Goal: Ask a question: Seek information or help from site administrators or community

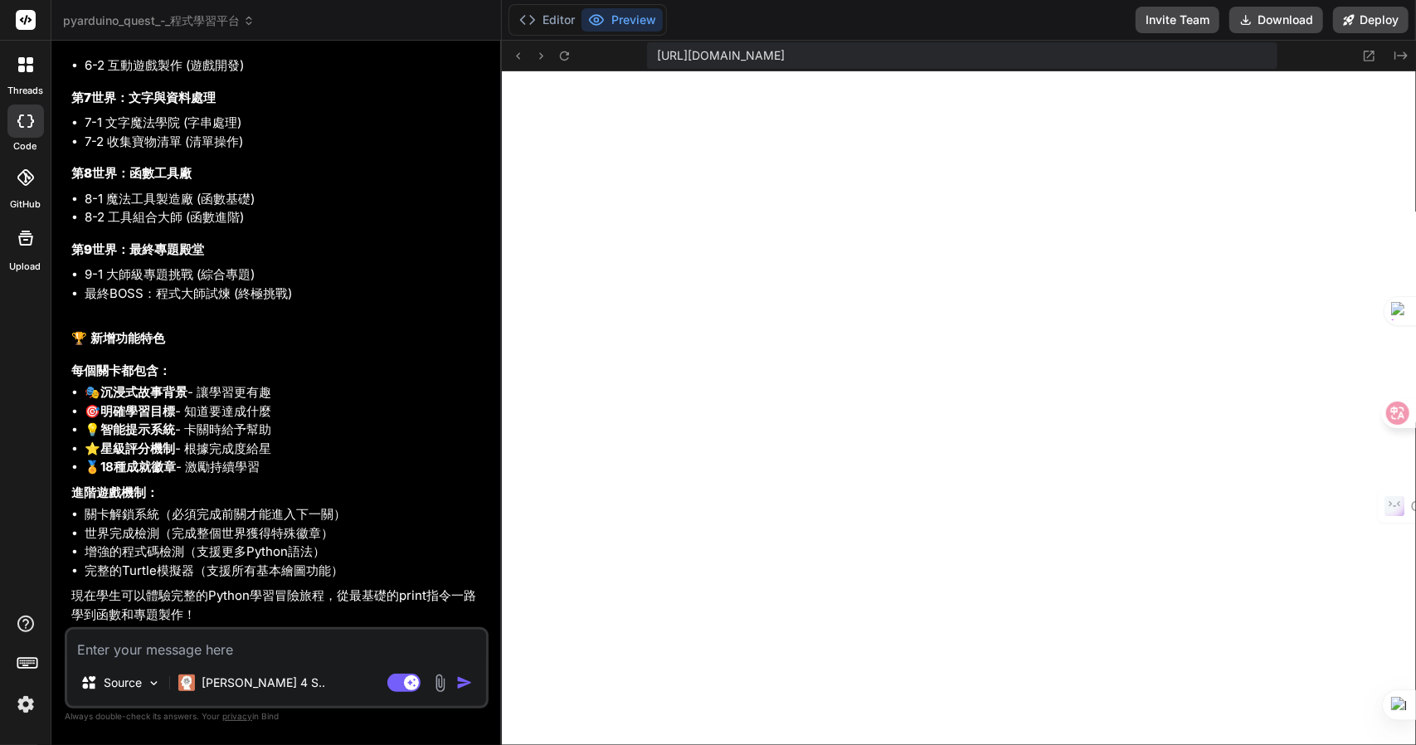
scroll to position [10778, 0]
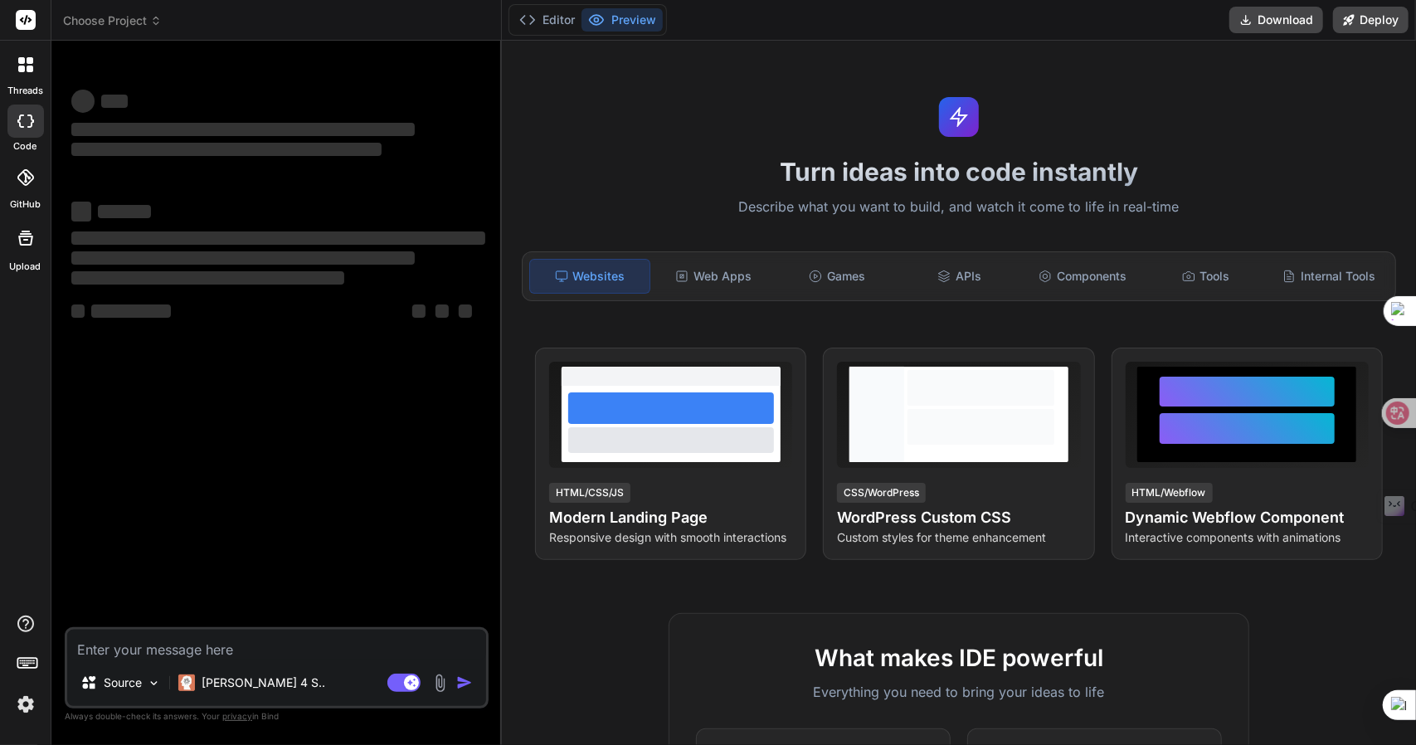
click at [90, 29] on header "Choose Project Created with Pixso." at bounding box center [276, 20] width 450 height 41
click at [124, 31] on header "Choose Project Created with Pixso." at bounding box center [276, 20] width 450 height 41
click at [113, 18] on span "Choose Project" at bounding box center [112, 20] width 99 height 17
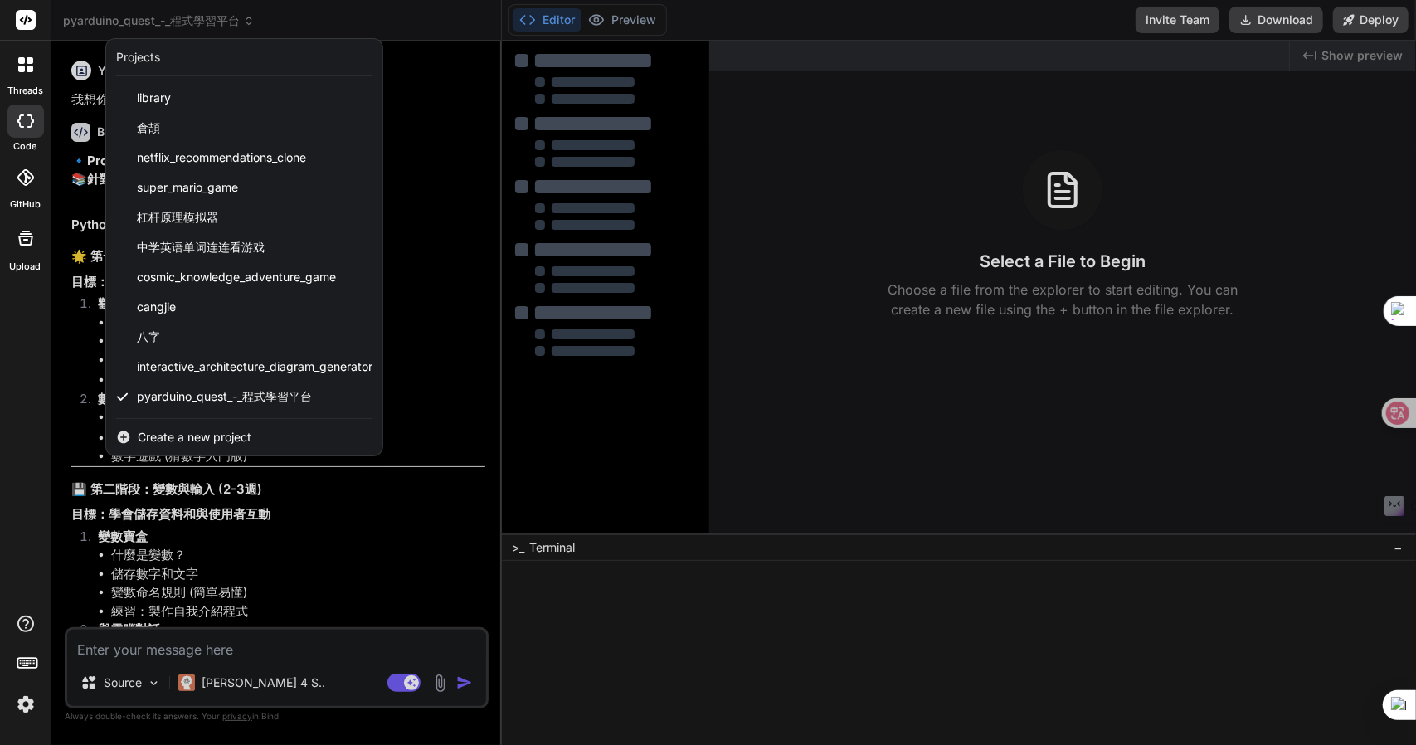
type textarea "x"
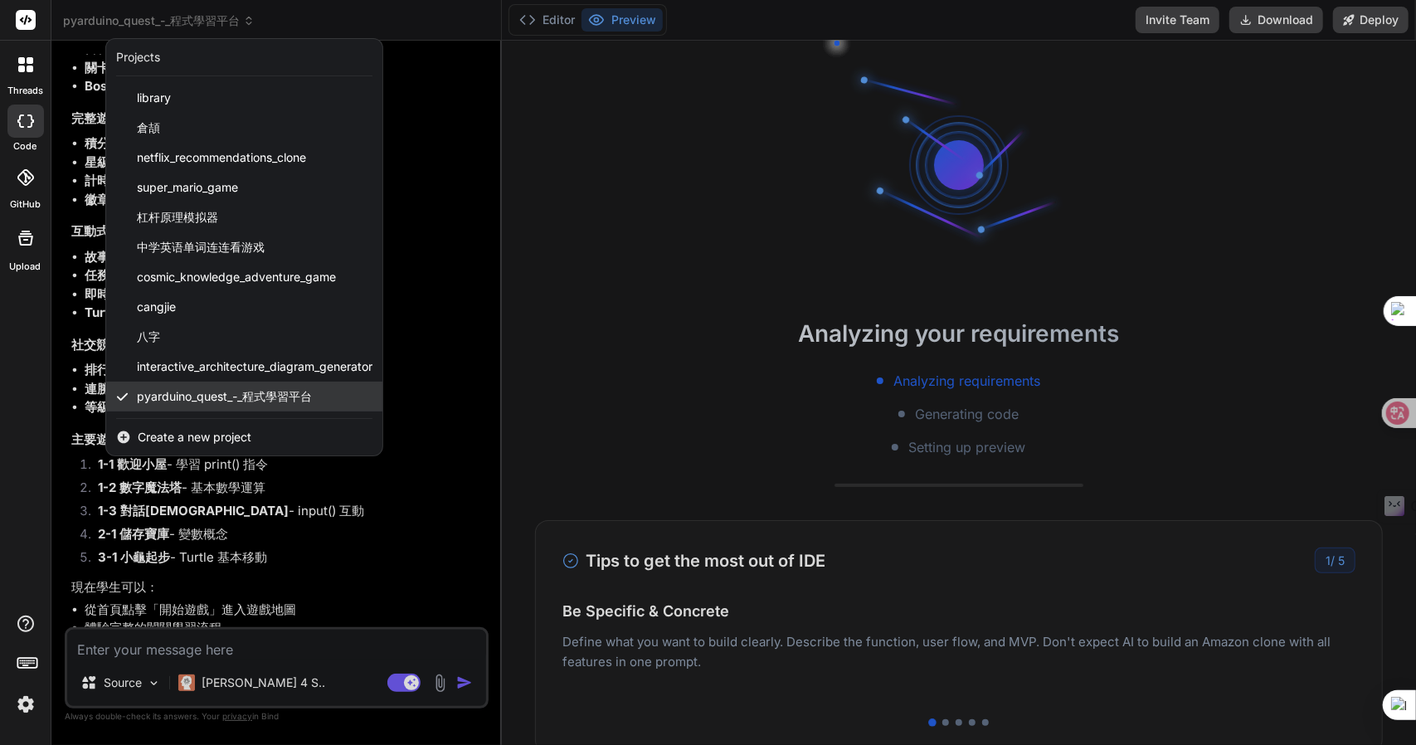
scroll to position [6543, 0]
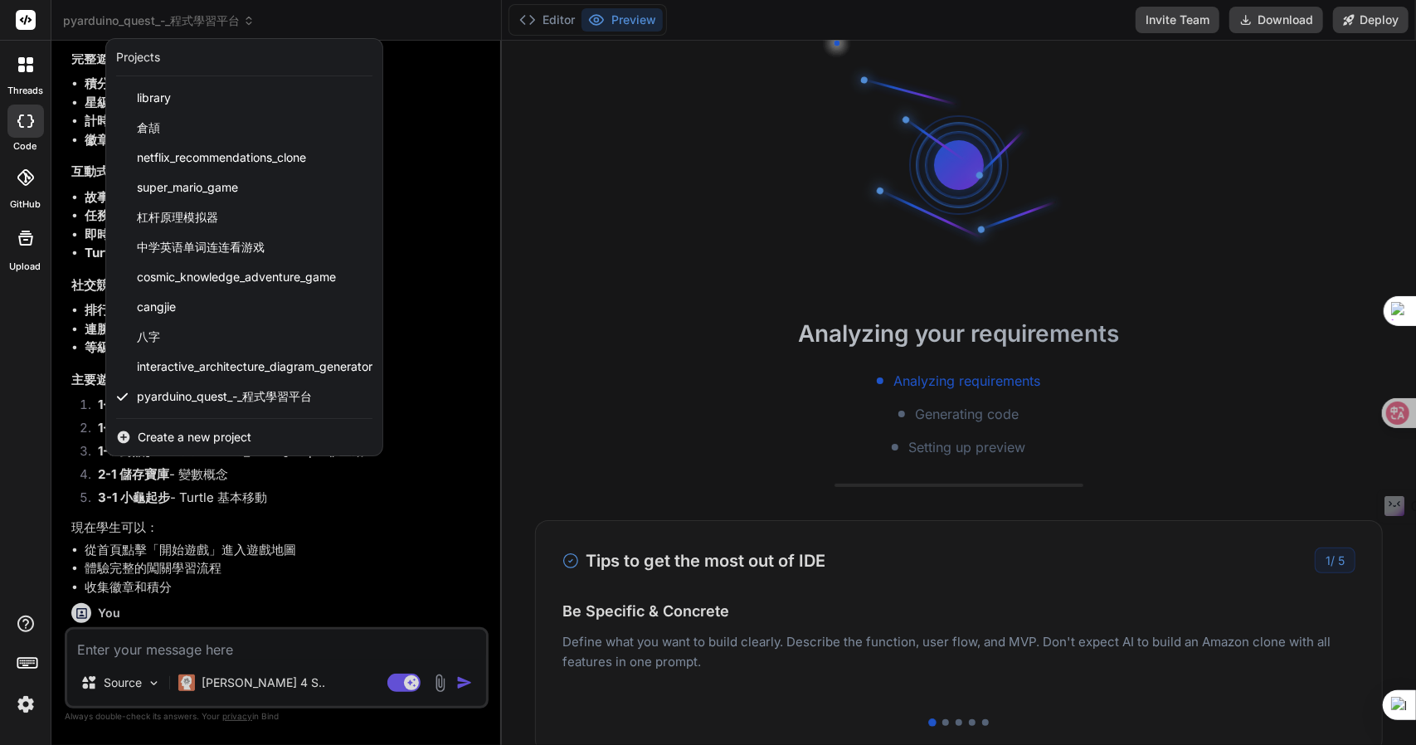
click at [703, 226] on div at bounding box center [708, 372] width 1416 height 745
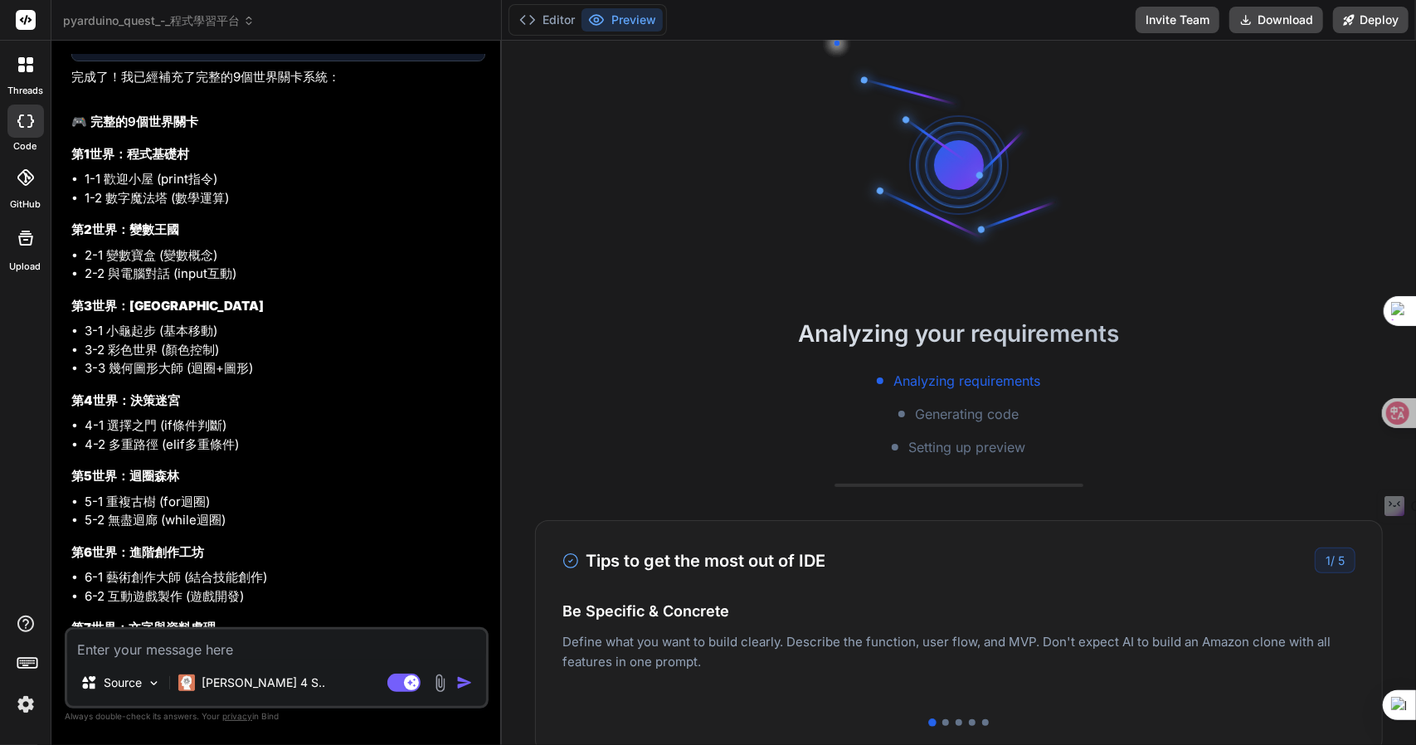
scroll to position [7858, 0]
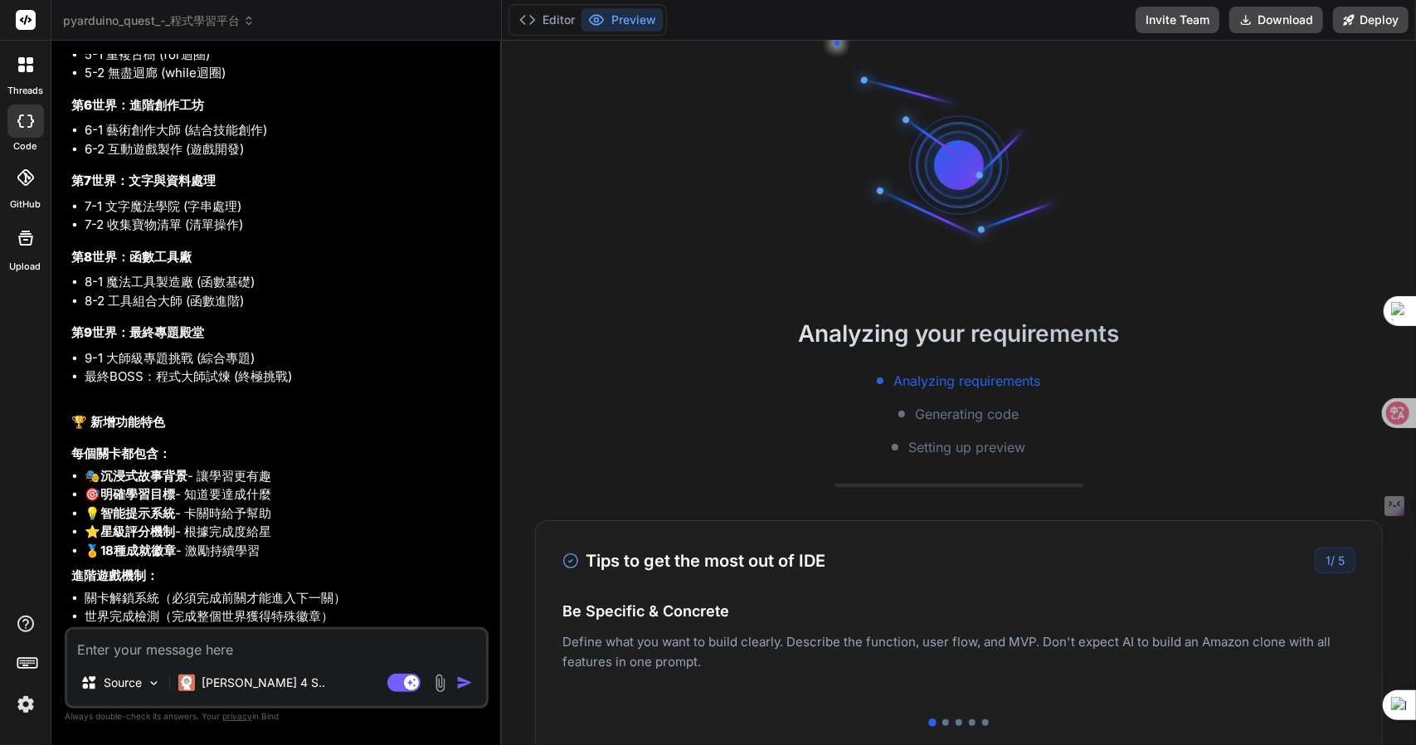
click at [147, 650] on textarea at bounding box center [276, 645] width 419 height 30
type textarea "竹"
type textarea "x"
type textarea "竹手"
type textarea "x"
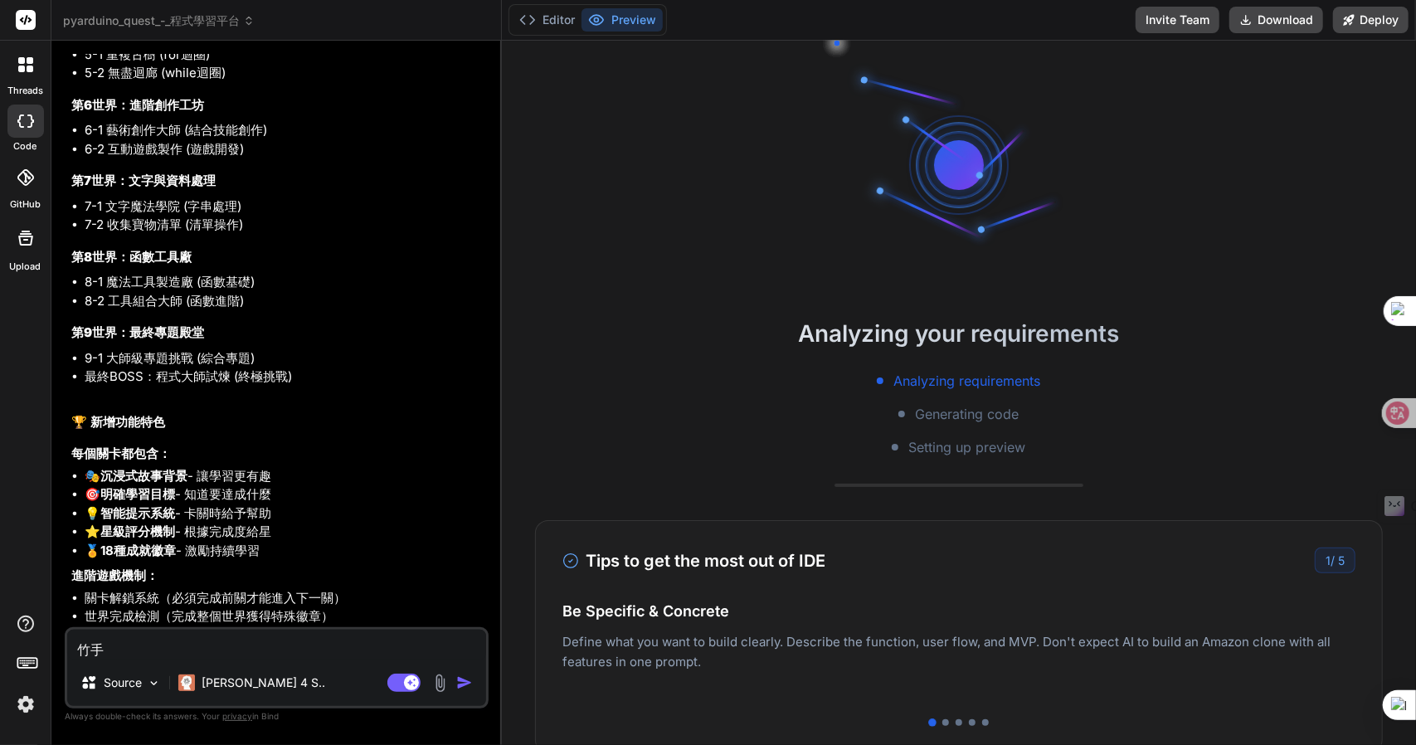
type textarea "竹手戈"
type textarea "x"
type textarea "我"
type textarea "x"
type textarea "我木"
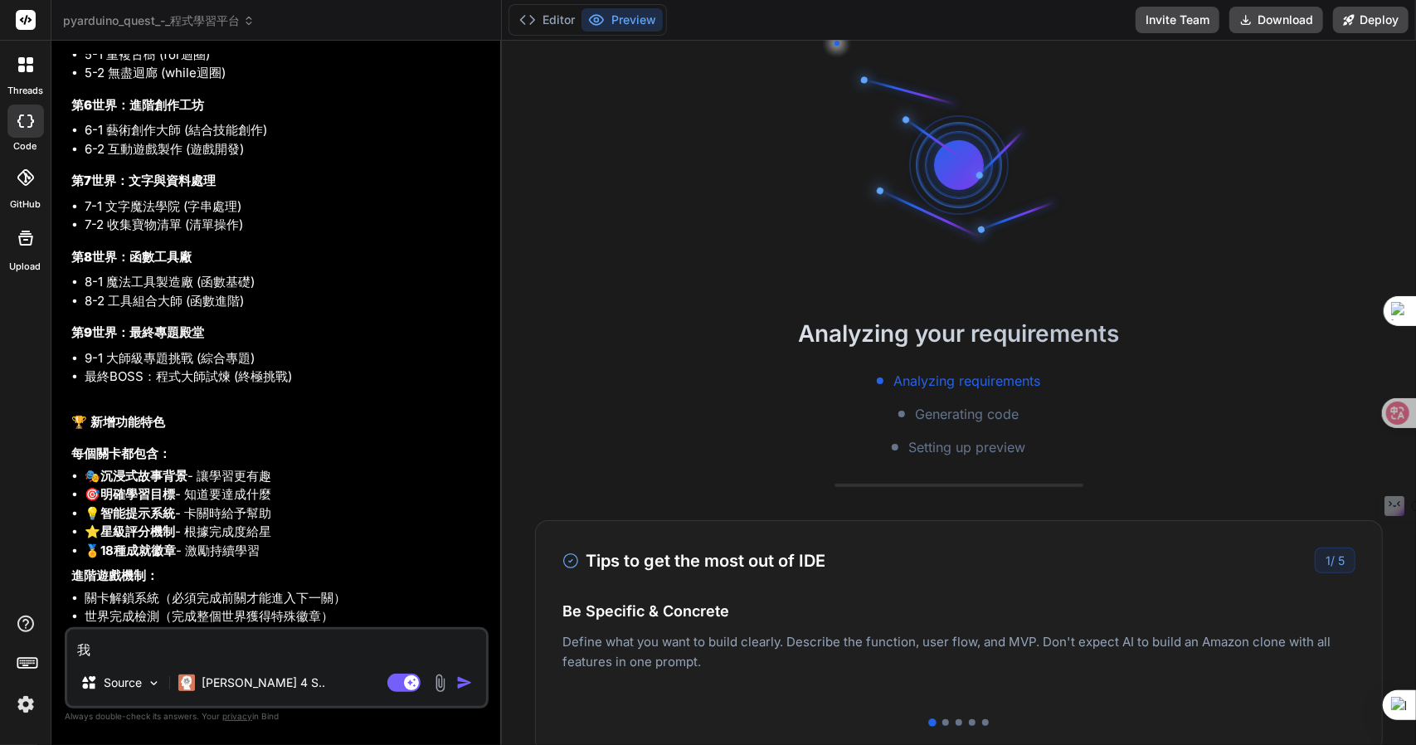
type textarea "x"
type textarea "我木山"
type textarea "x"
type textarea "我木山心"
type textarea "x"
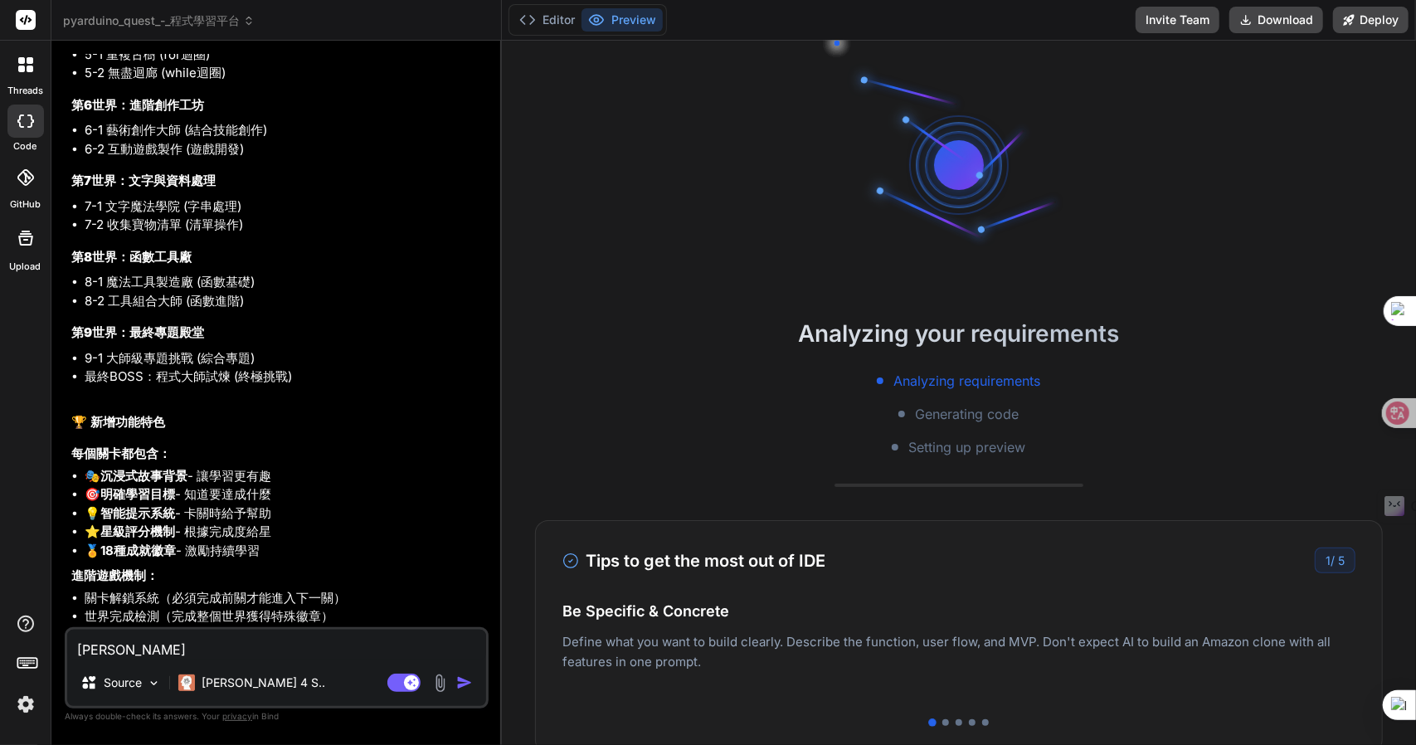
type textarea "我想"
type textarea "x"
type textarea "我想一"
type textarea "x"
type textarea "我想一火"
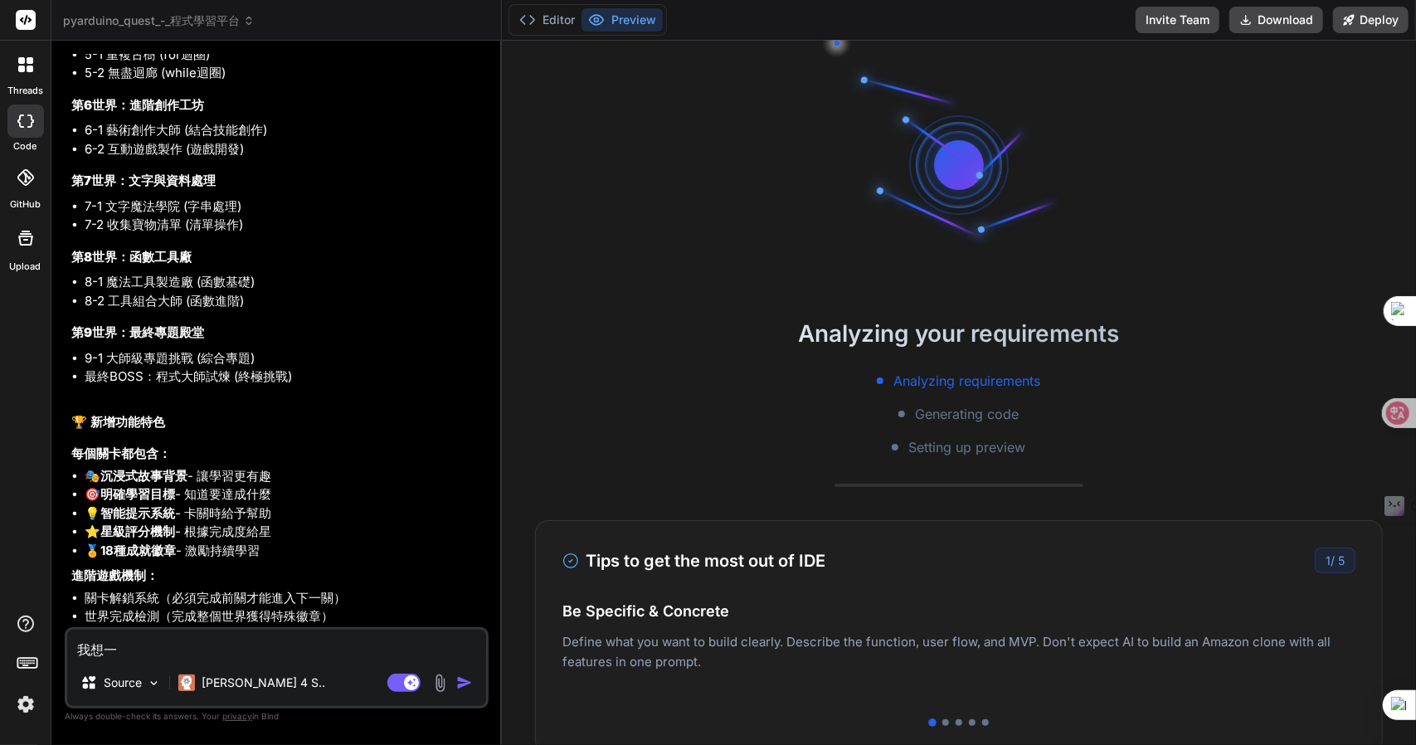
type textarea "x"
type textarea "我想不"
type textarea "x"
type textarea "我想不月"
type textarea "x"
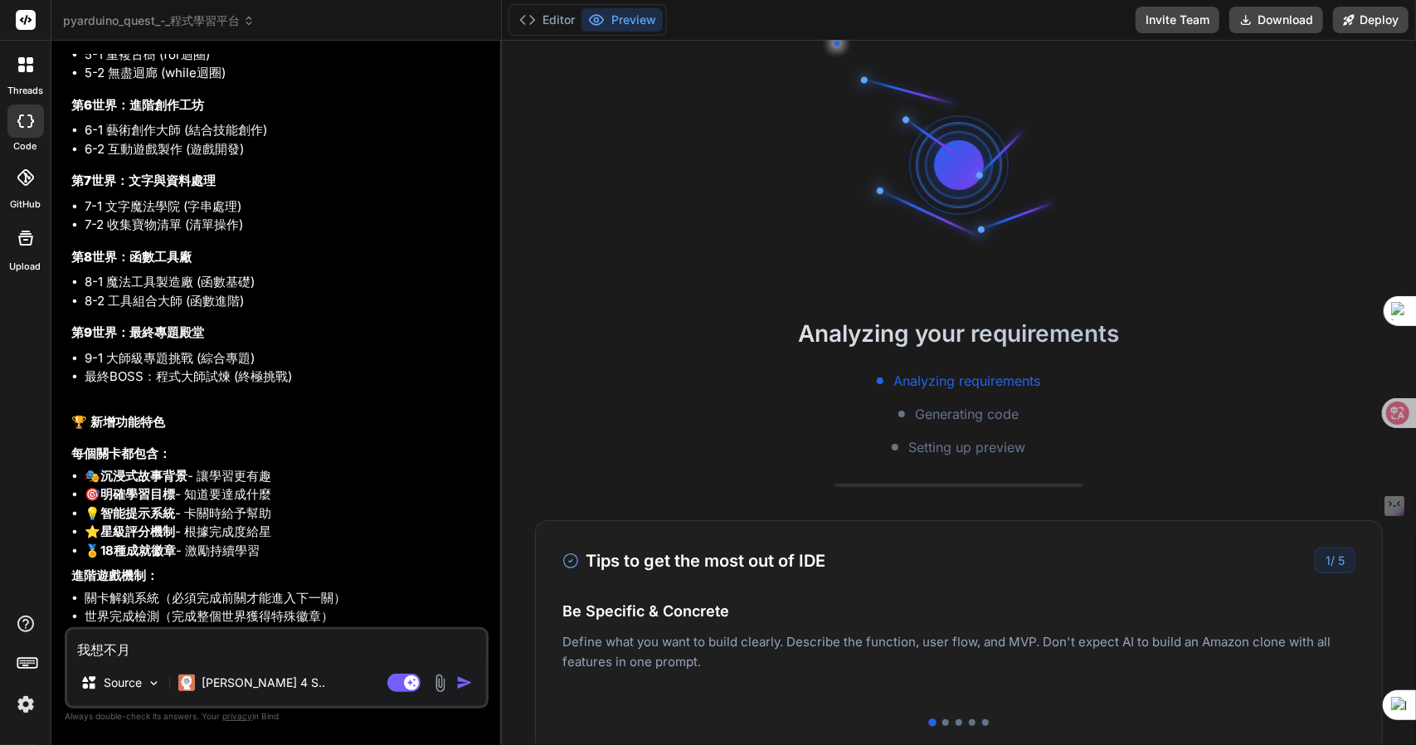
type textarea "我想不月手"
type textarea "x"
type textarea "我想不用"
type textarea "x"
type textarea "我想不用弓"
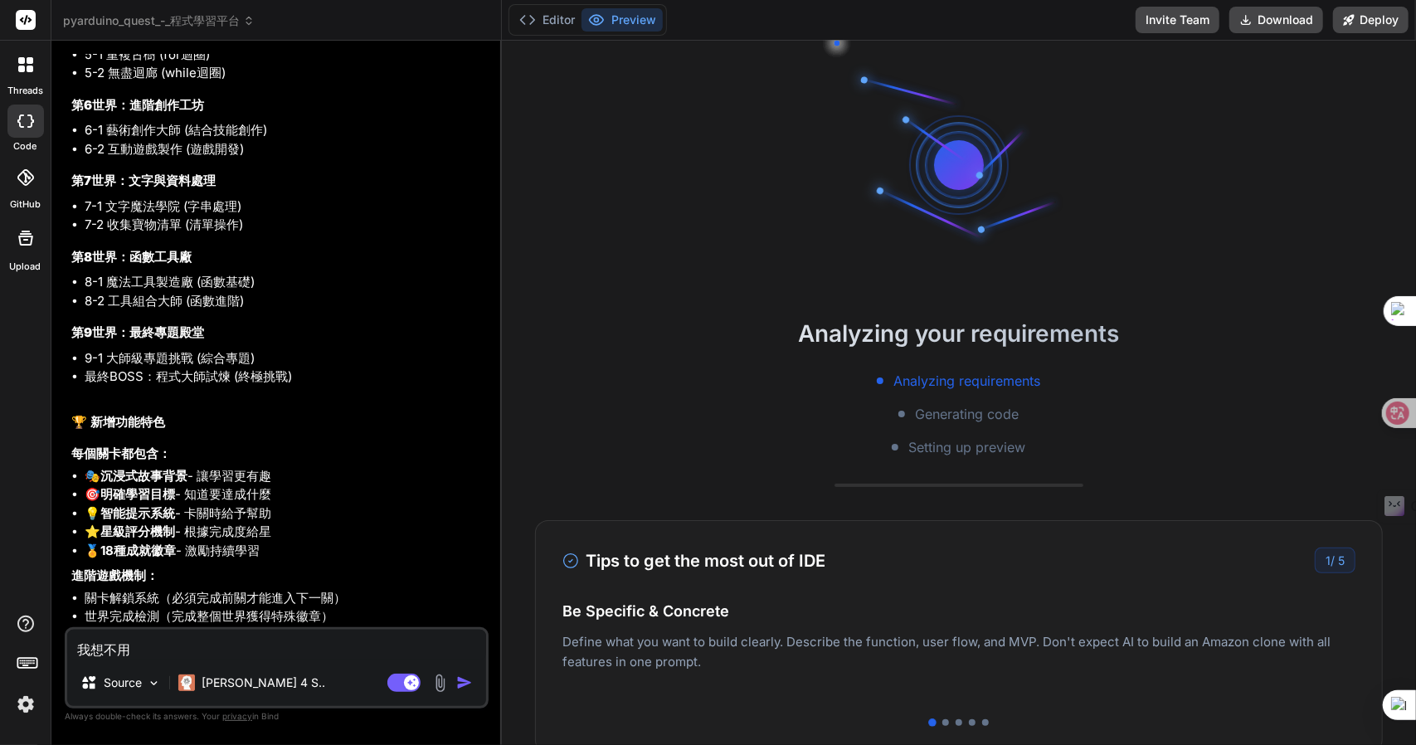
type textarea "x"
type textarea "我想不用弓人"
type textarea "x"
type textarea "我想不用弓人一"
type textarea "x"
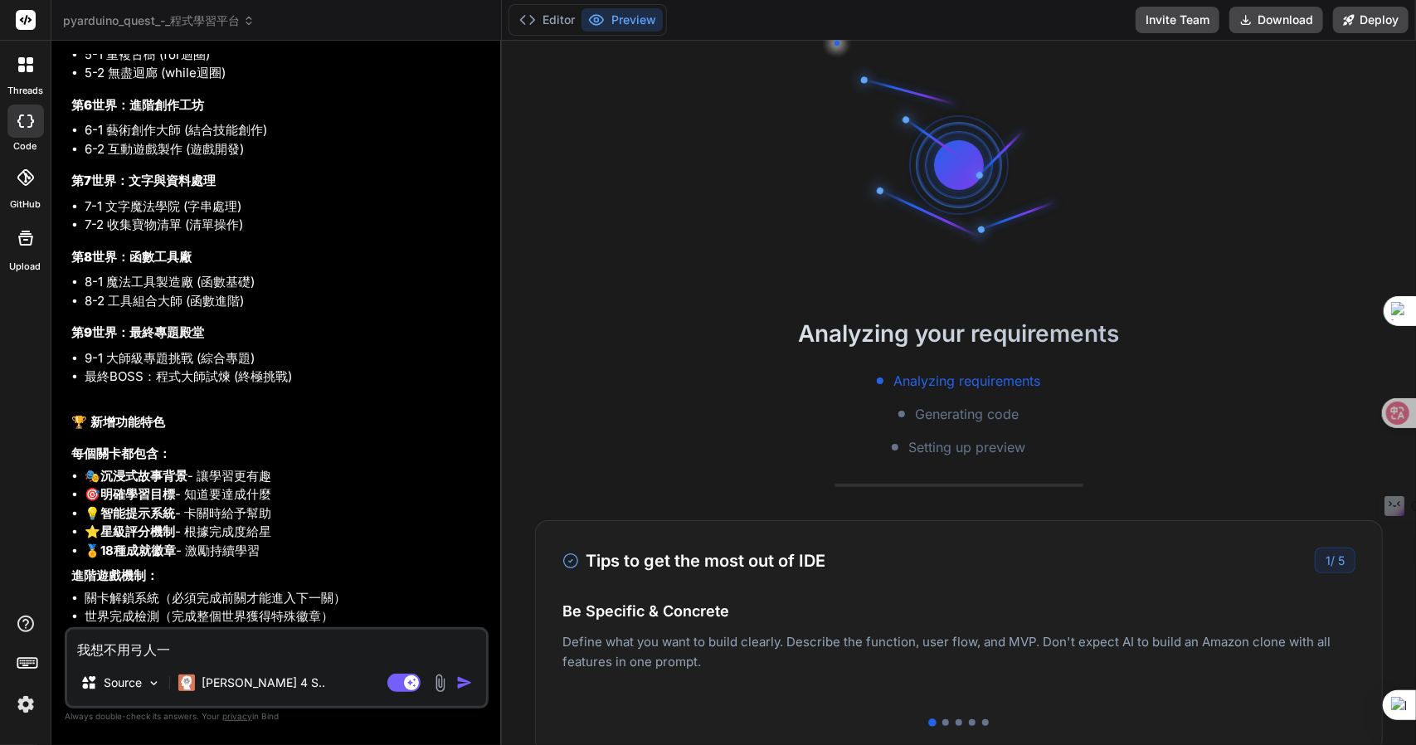
type textarea "我想不用弓人一口"
type textarea "x"
type textarea "我想不用弓人一口廿"
type textarea "x"
type textarea "我想不用登"
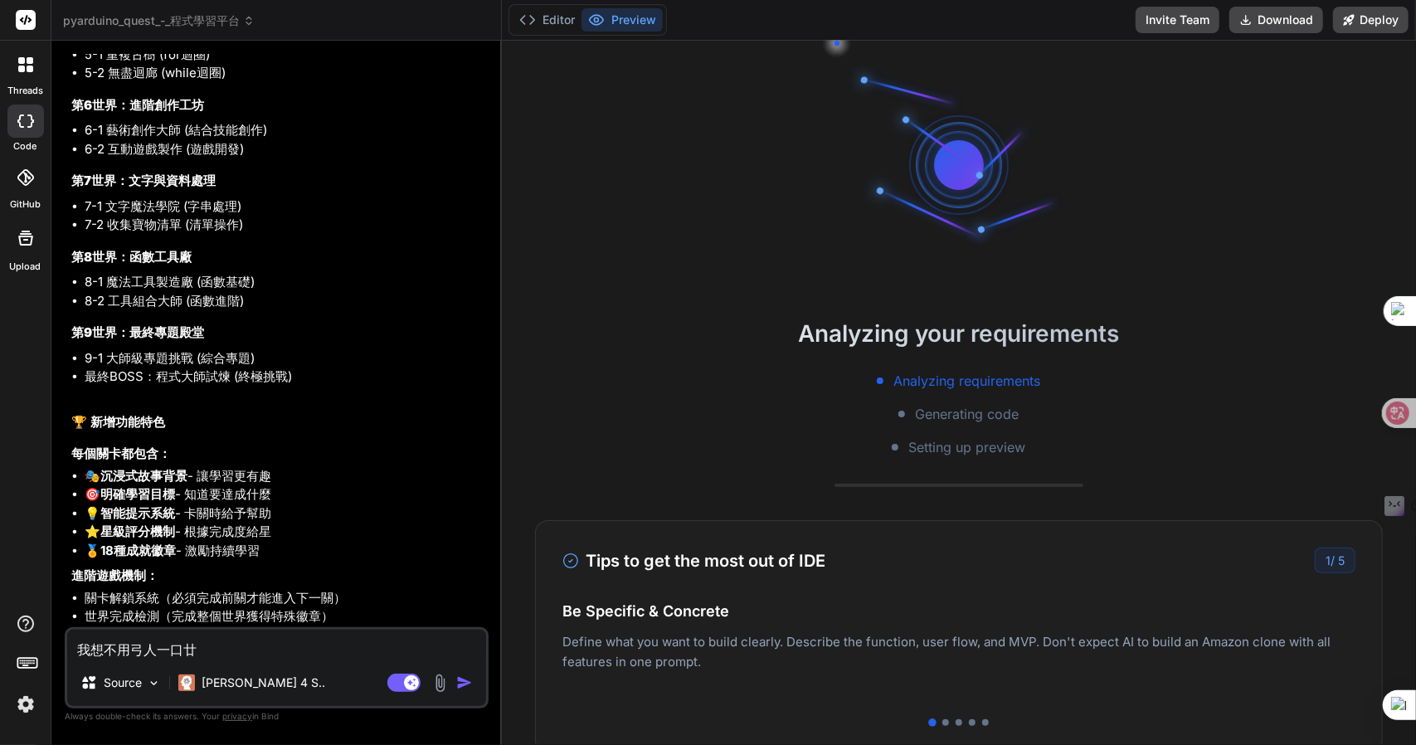
type textarea "x"
type textarea "我想不用登人"
type textarea "x"
type textarea "我想不用登人竹"
type textarea "x"
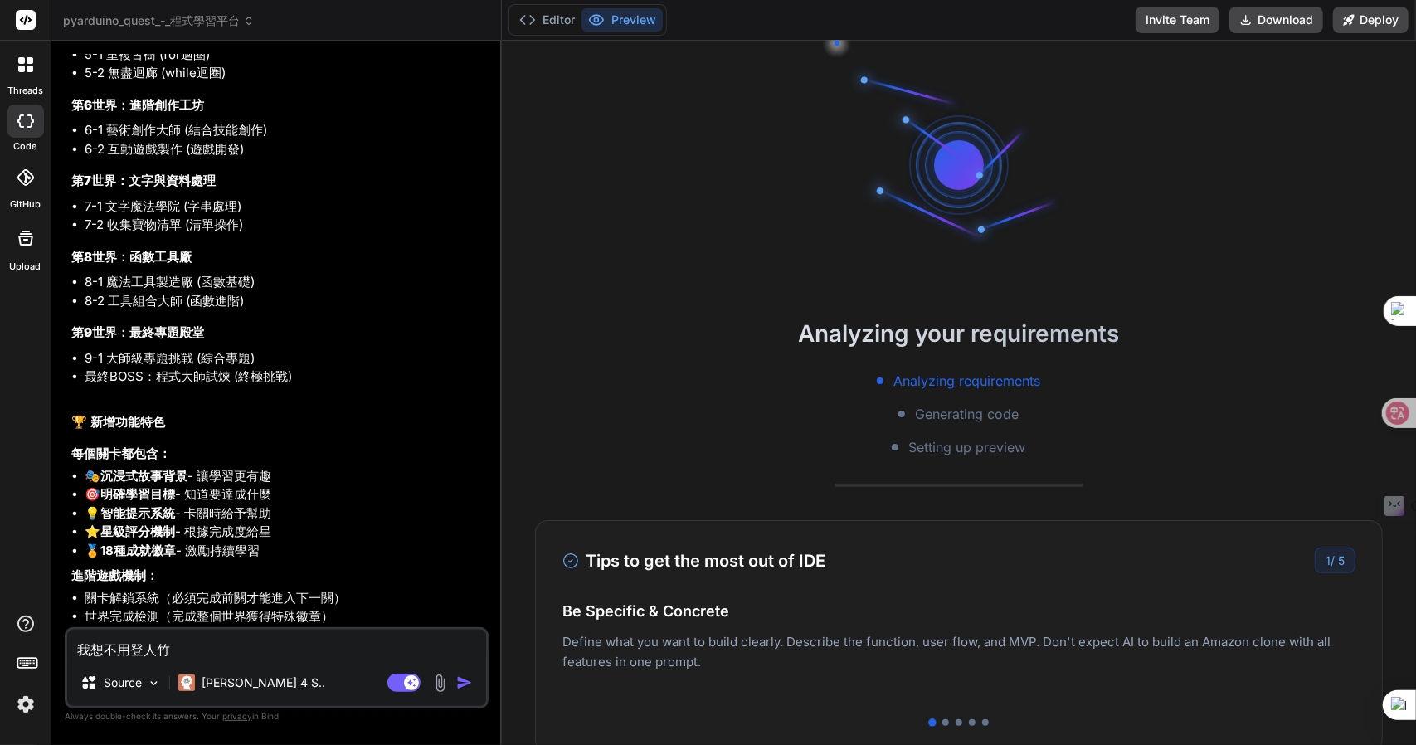
type textarea "我想不用登入"
type textarea "x"
type textarea "我想不用登入心"
type textarea "x"
type textarea "我想不用登入心木"
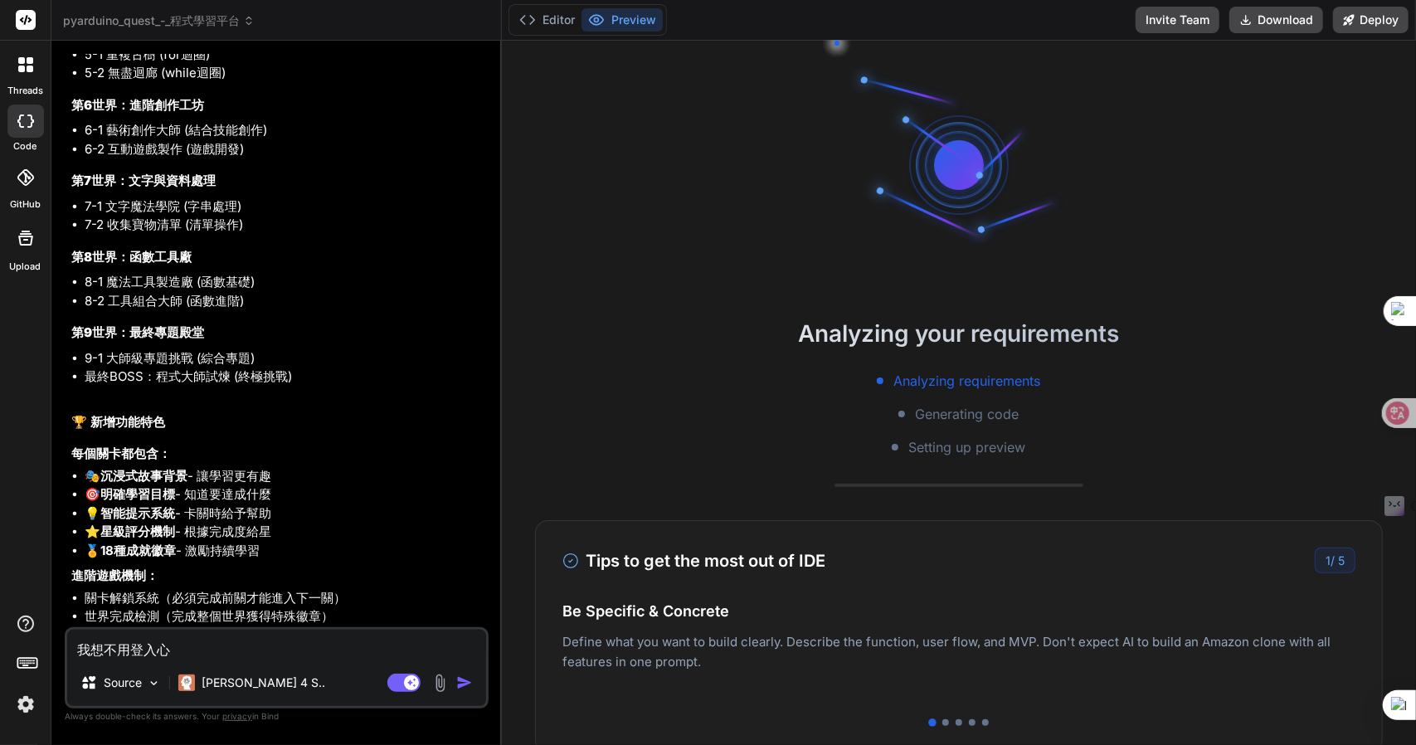
type textarea "x"
type textarea "我想不用登入也"
type textarea "x"
type textarea "我想不用登入也一"
type textarea "x"
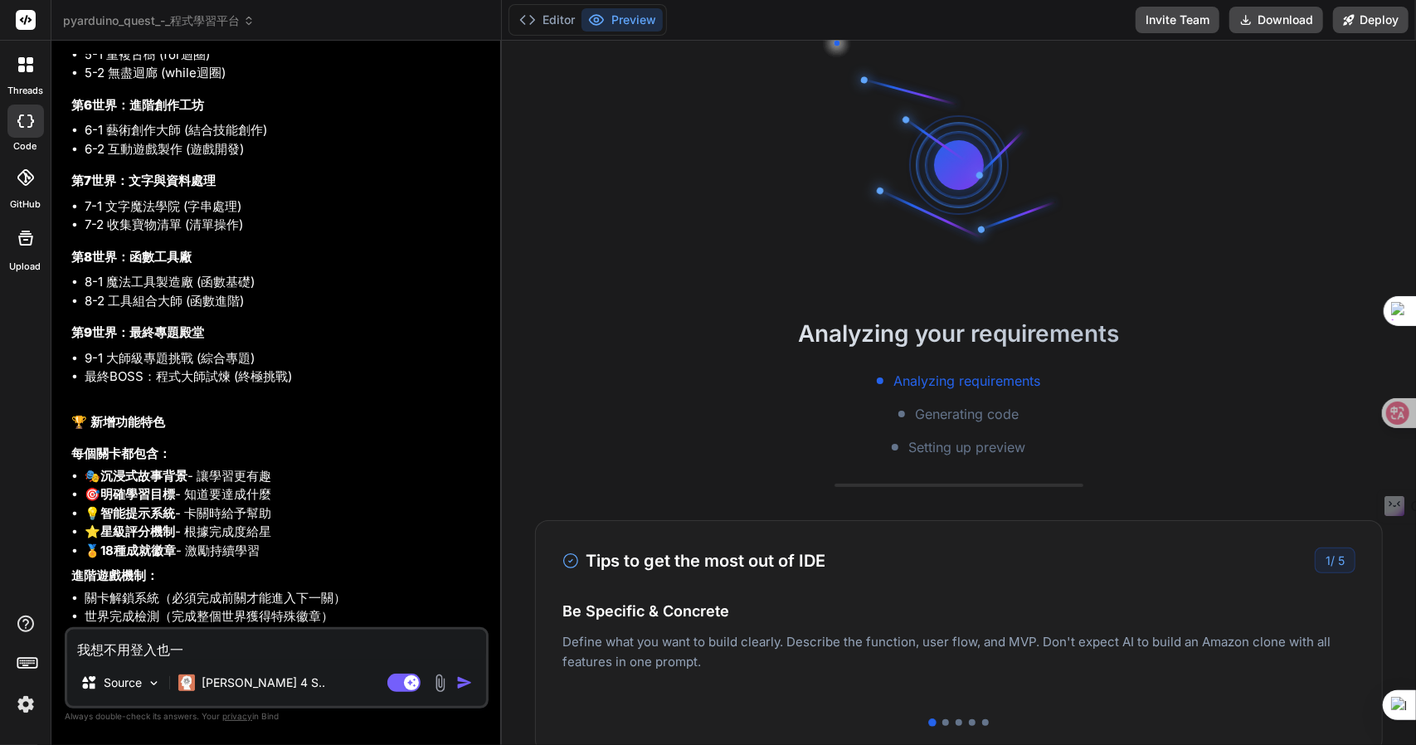
type textarea "我想不用登入也一弓"
type textarea "x"
type textarea "我想不用登入也一弓口"
type textarea "x"
type textarea "我想不用登入也可"
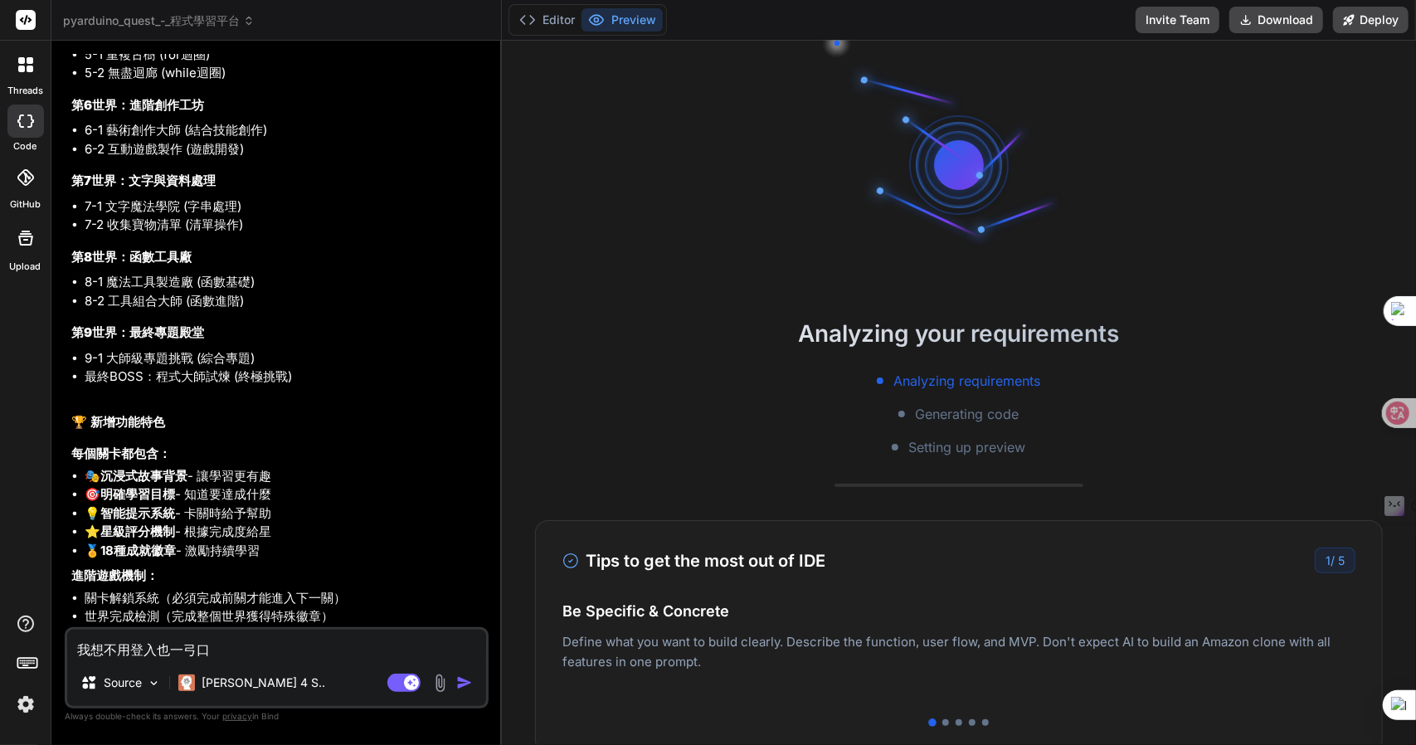
type textarea "x"
type textarea "我想不用登入也可女"
type textarea "x"
type textarea "我想不用登入也可女戈"
type textarea "x"
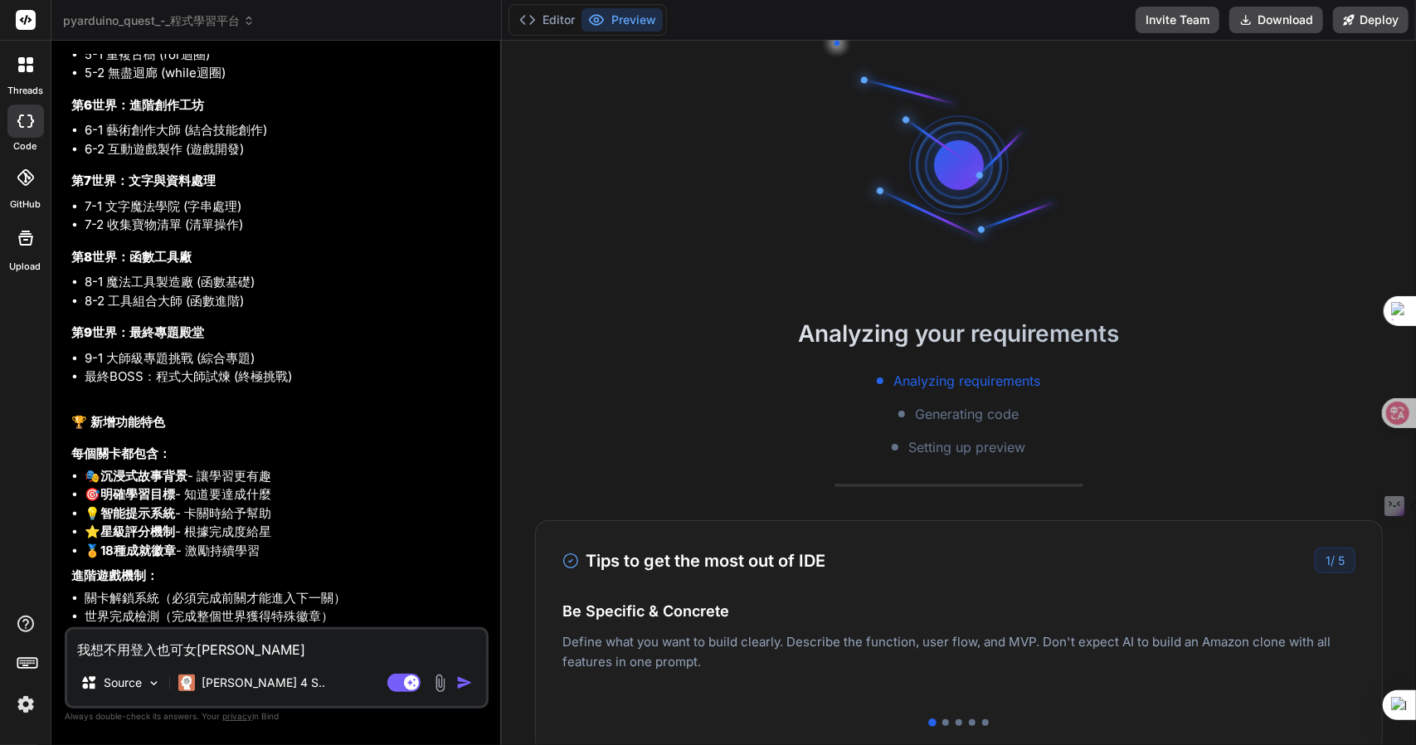
type textarea "我想不用登入也可女戈人"
type textarea "x"
type textarea "我想不用登入也可以"
type textarea "x"
type textarea "我想不用登入也可以月"
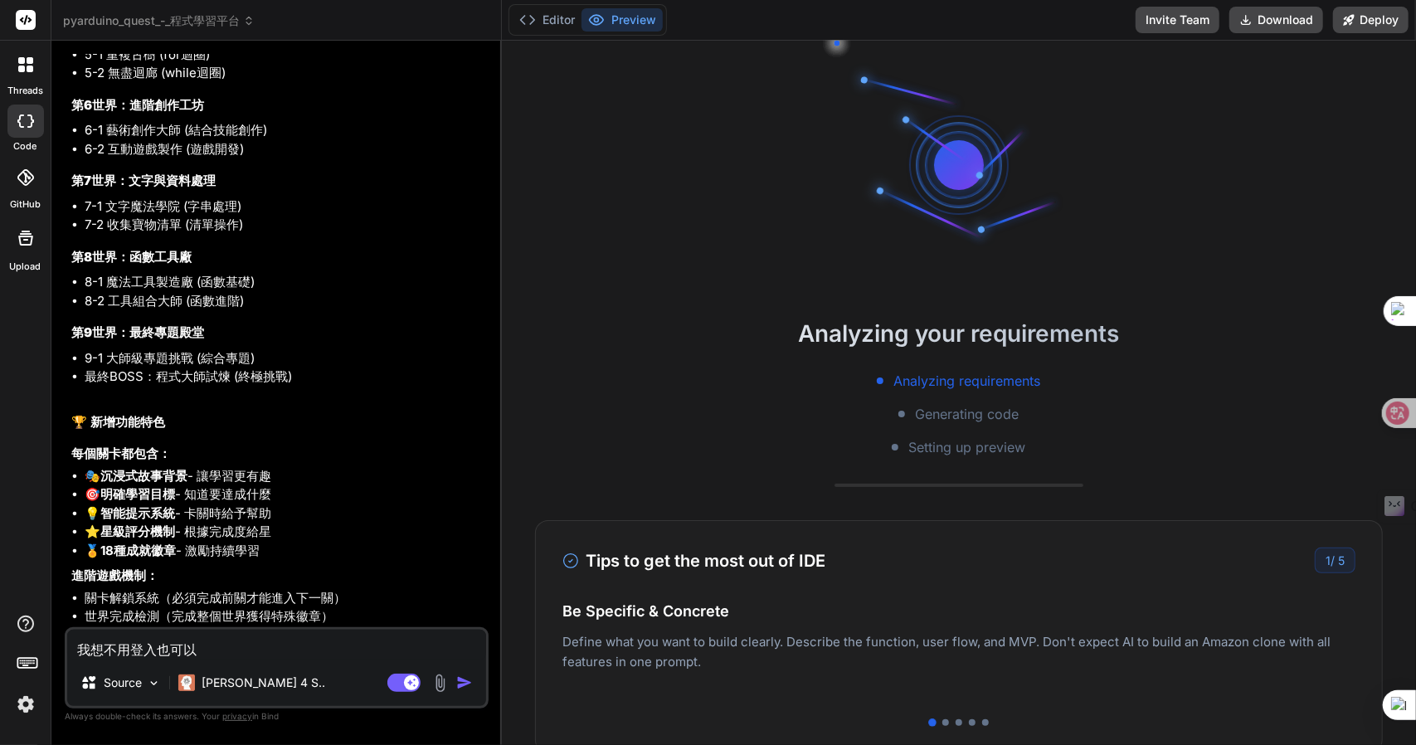
type textarea "x"
type textarea "我想不用登入也可以月月"
type textarea "x"
type textarea "我想不用登入也可以月月廿"
type textarea "x"
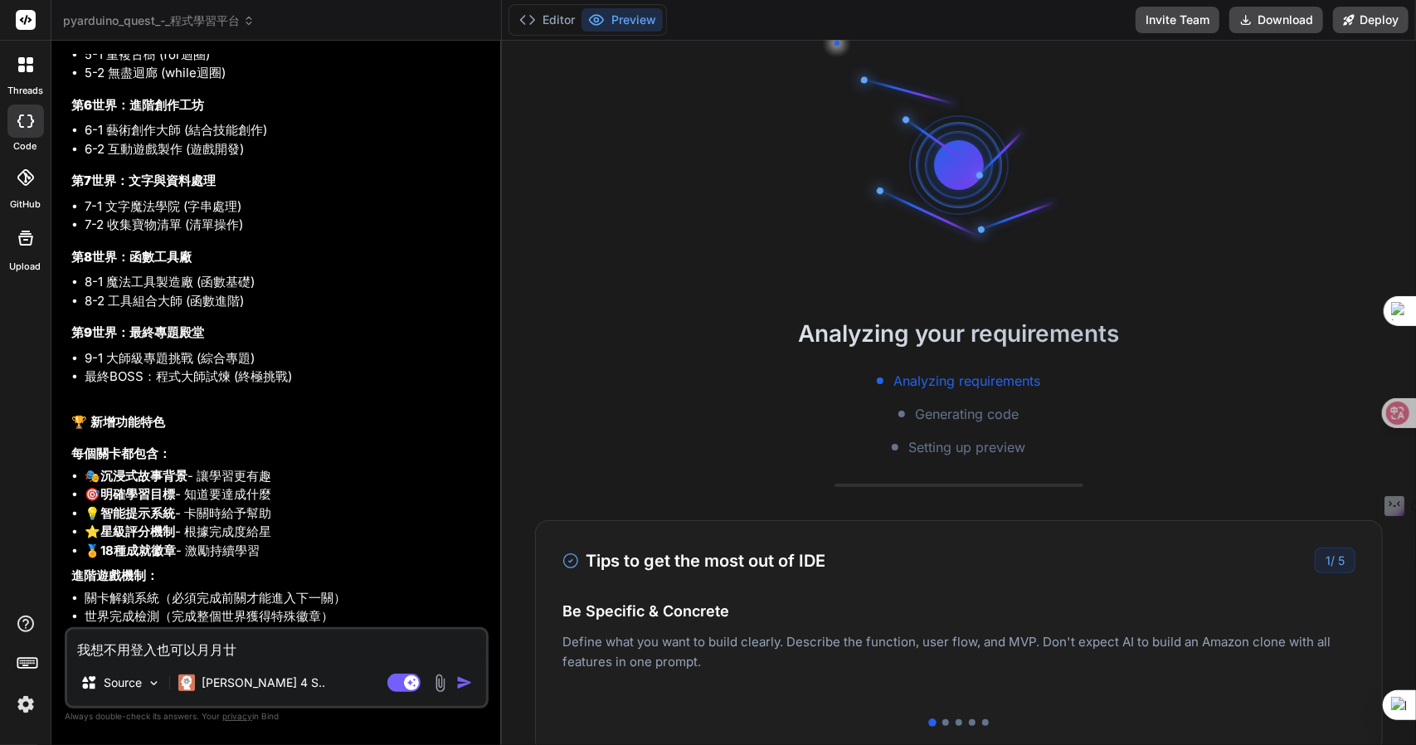
type textarea "我想不用登入也可以月月廿田"
type textarea "x"
type textarea "我想不用登入也可以月月廿田廿"
type textarea "x"
type textarea "我想不用登入也可以體"
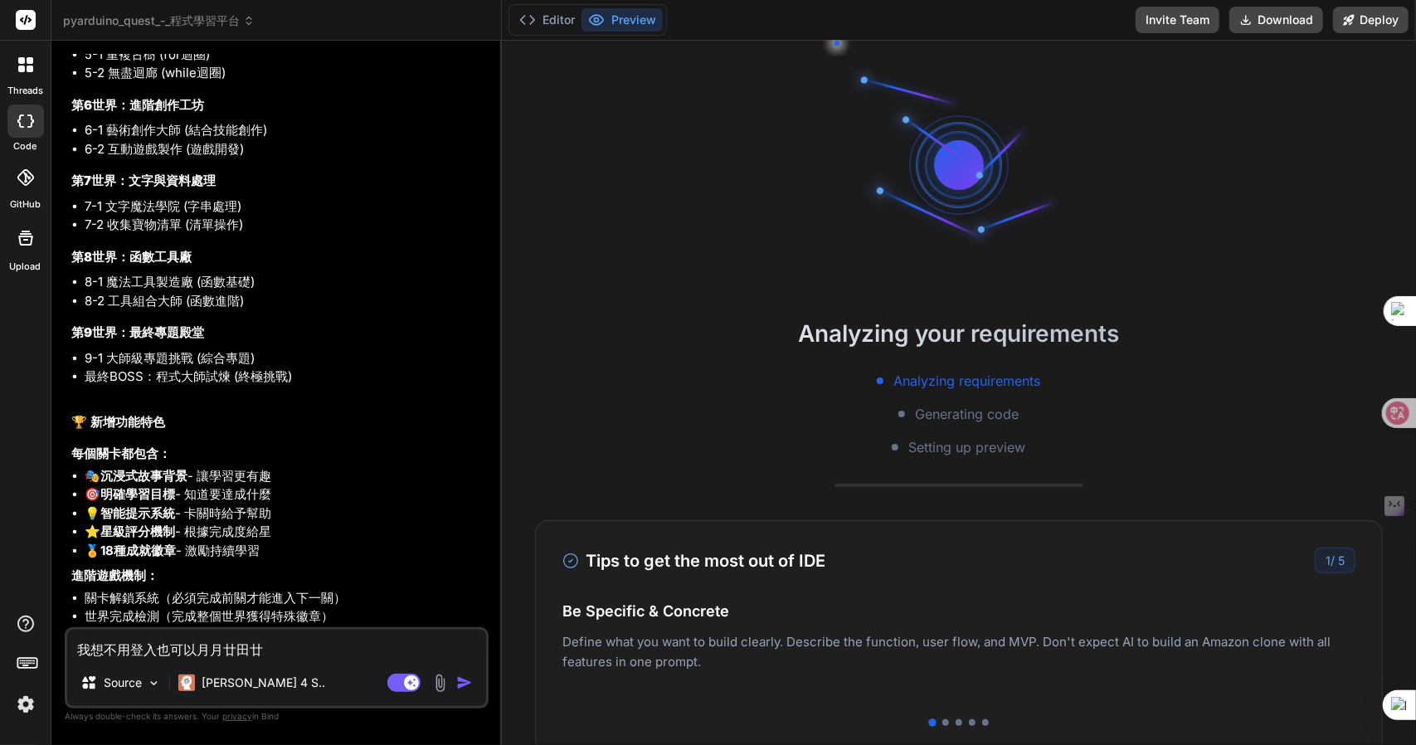
type textarea "x"
type textarea "我想不用登入也可以體尸"
type textarea "x"
type textarea "我想不用登入也可以體尸火"
type textarea "x"
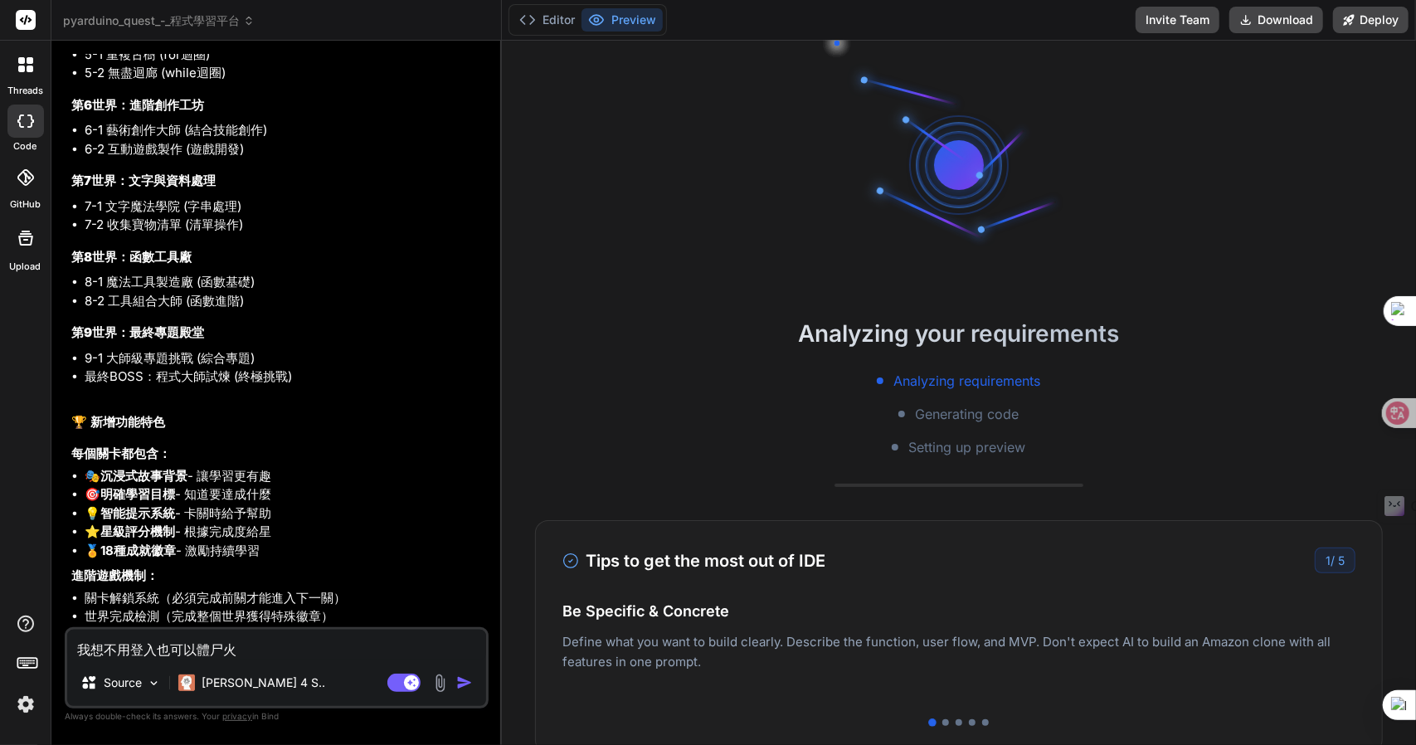
type textarea "我想不用登入也可以體尸火人"
type textarea "x"
type textarea "我想不用登入也可以體尸火人一"
type textarea "x"
type textarea "我想不用登入也可以體尸火人一人"
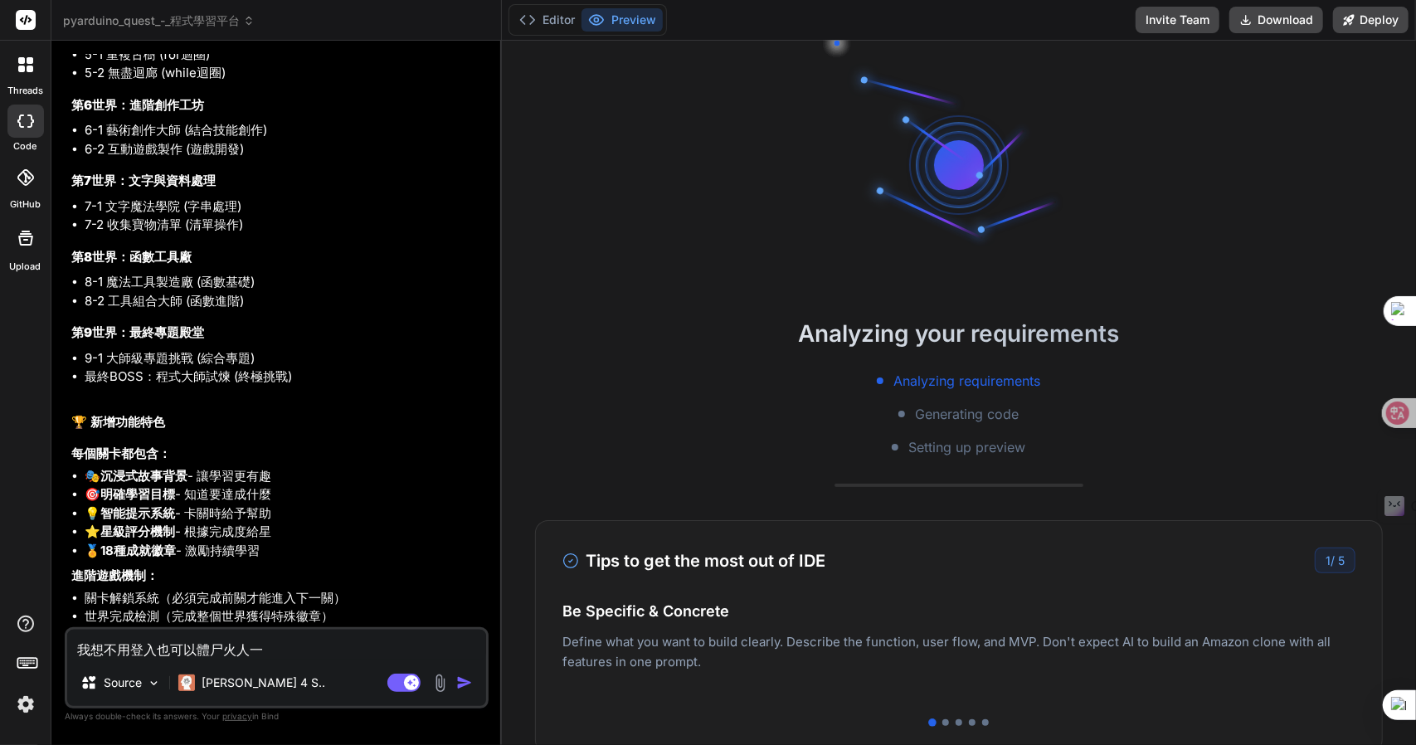
type textarea "x"
type textarea "我想不用登入也可以體驗"
type textarea "x"
type textarea "我想不用登入也可以體驗人"
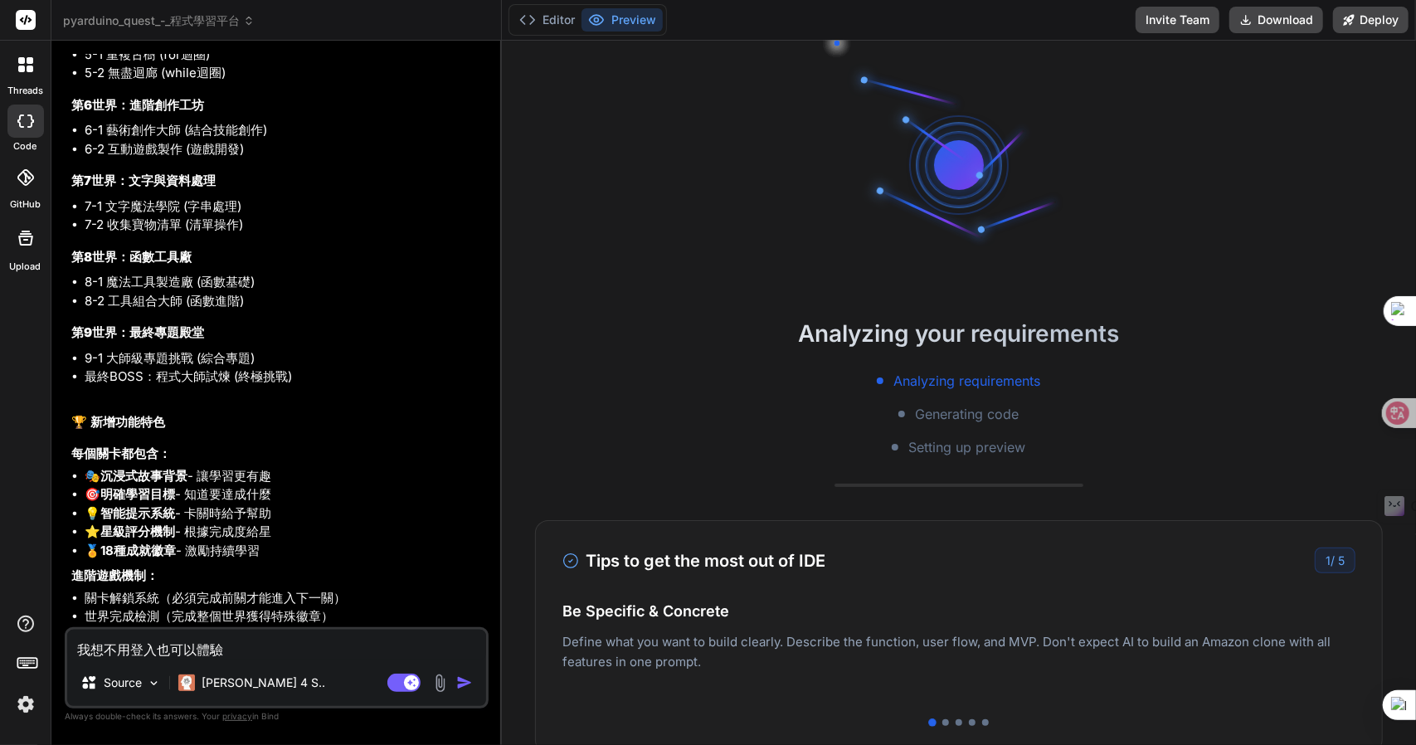
type textarea "x"
type textarea "我想不用登入也可以體驗人一"
type textarea "x"
type textarea "我想不用登入也可以體驗人一土"
type textarea "x"
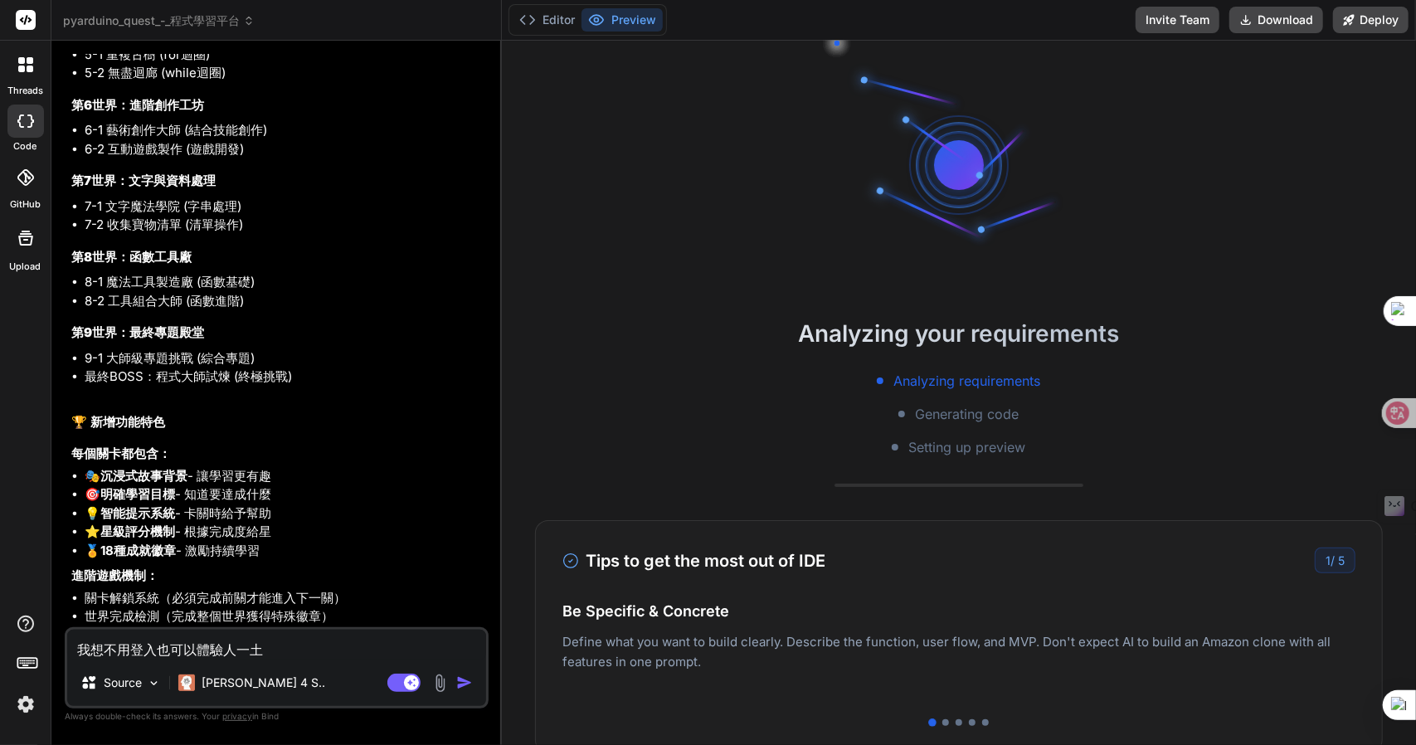
type textarea "我想不用登入也可以體驗全"
type textarea "x"
type textarea "我想不用登入也可以體驗全卜"
type textarea "x"
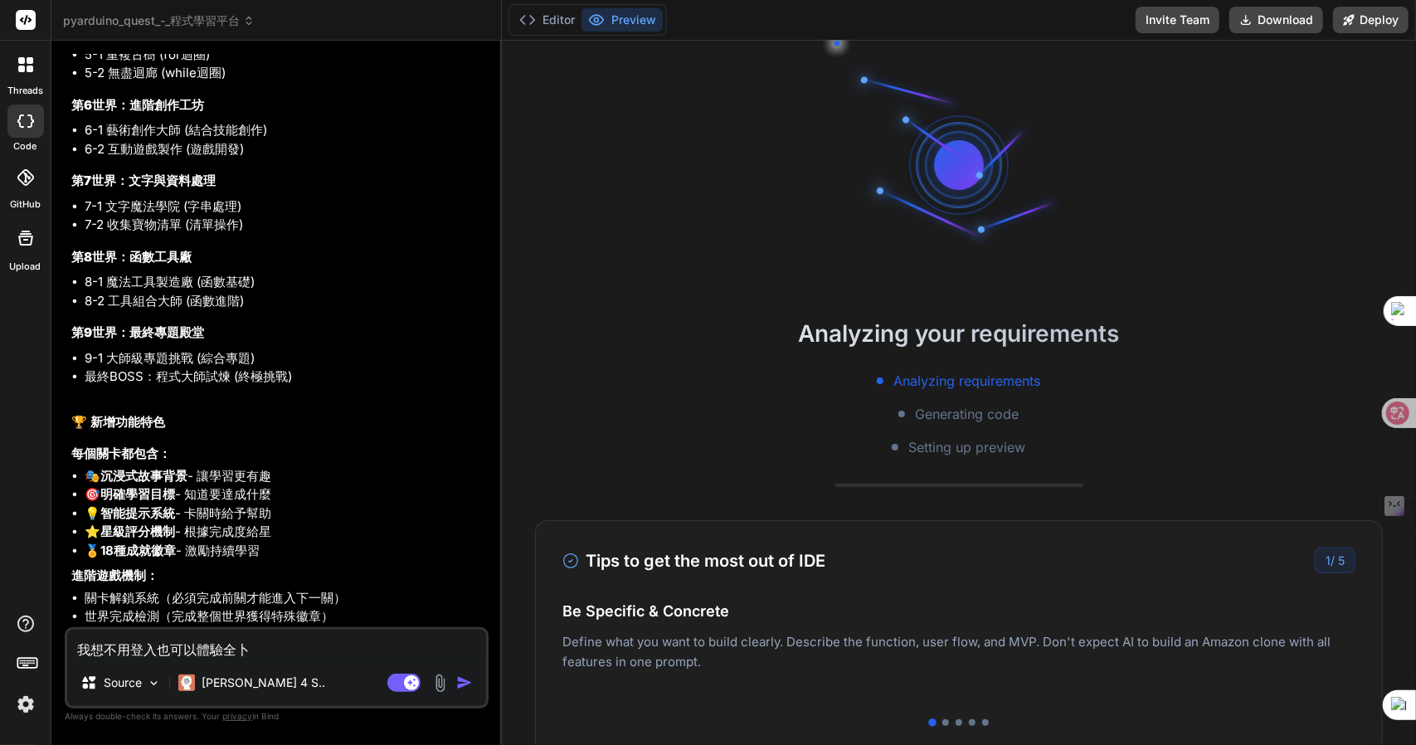
type textarea "我想不用登入也可以體驗全卜口"
type textarea "x"
type textarea "我想不用登入也可以體驗全卜口弓"
type textarea "x"
type textarea "我想不用登入也可以體驗全卜口弓中"
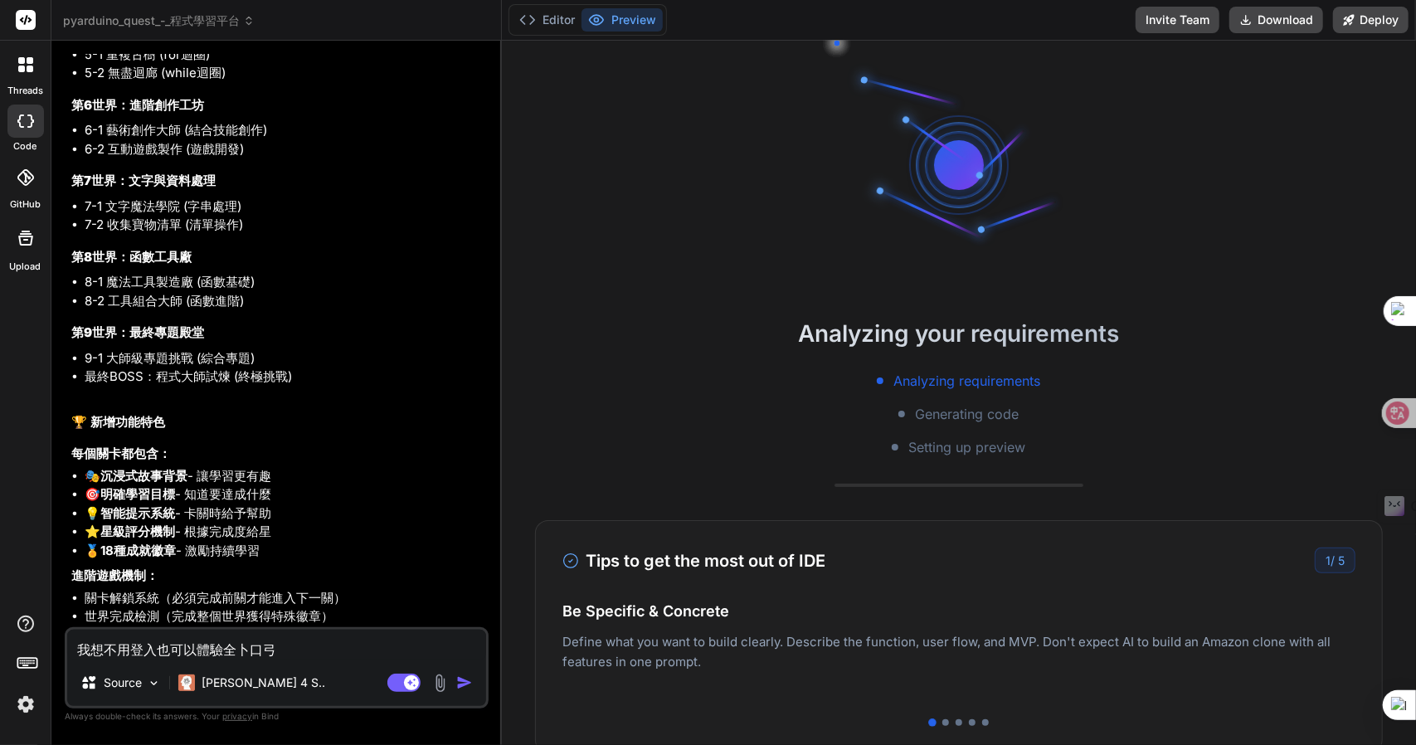
type textarea "x"
type textarea "我想不用登入也可以體驗全部"
type textarea "x"
type textarea "我想不用登入也可以體驗全部日"
type textarea "x"
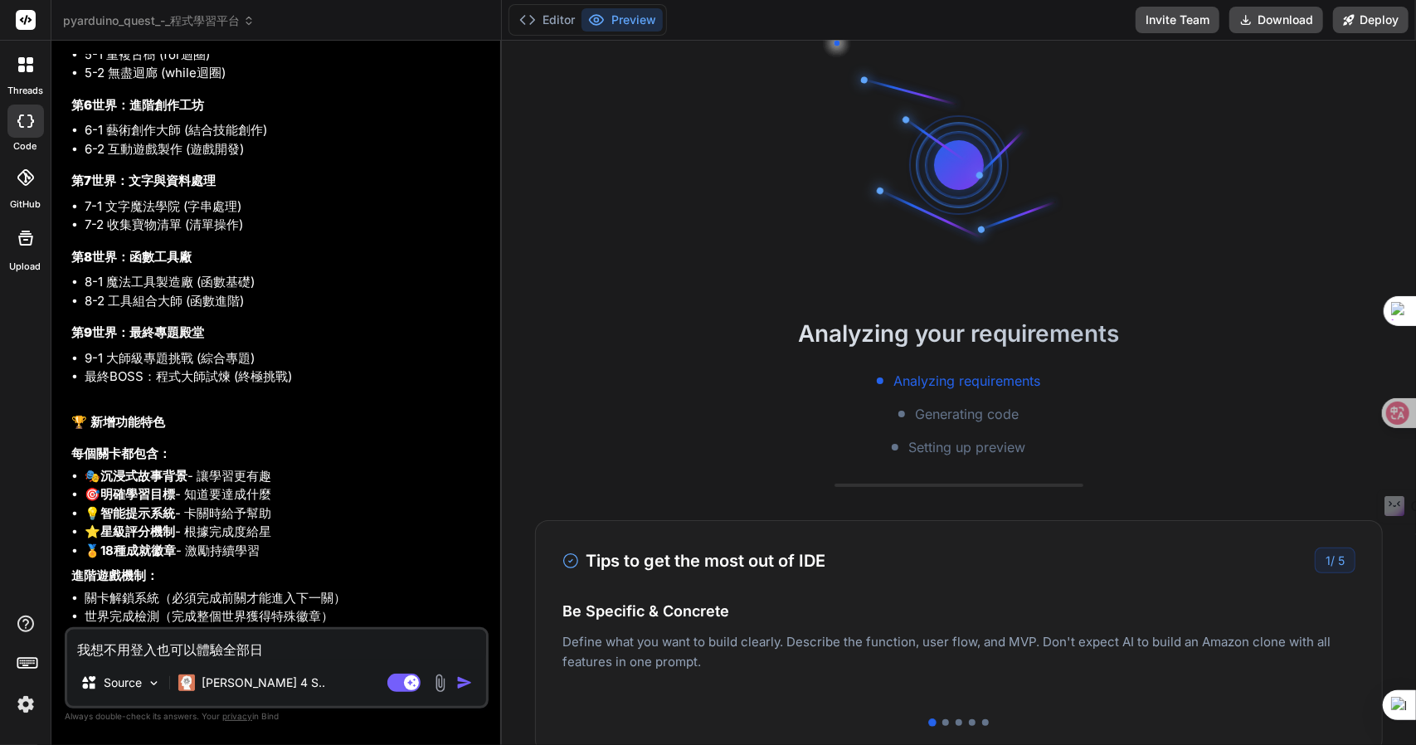
type textarea "我想不用登入也可以體驗全部日弓"
type textarea "x"
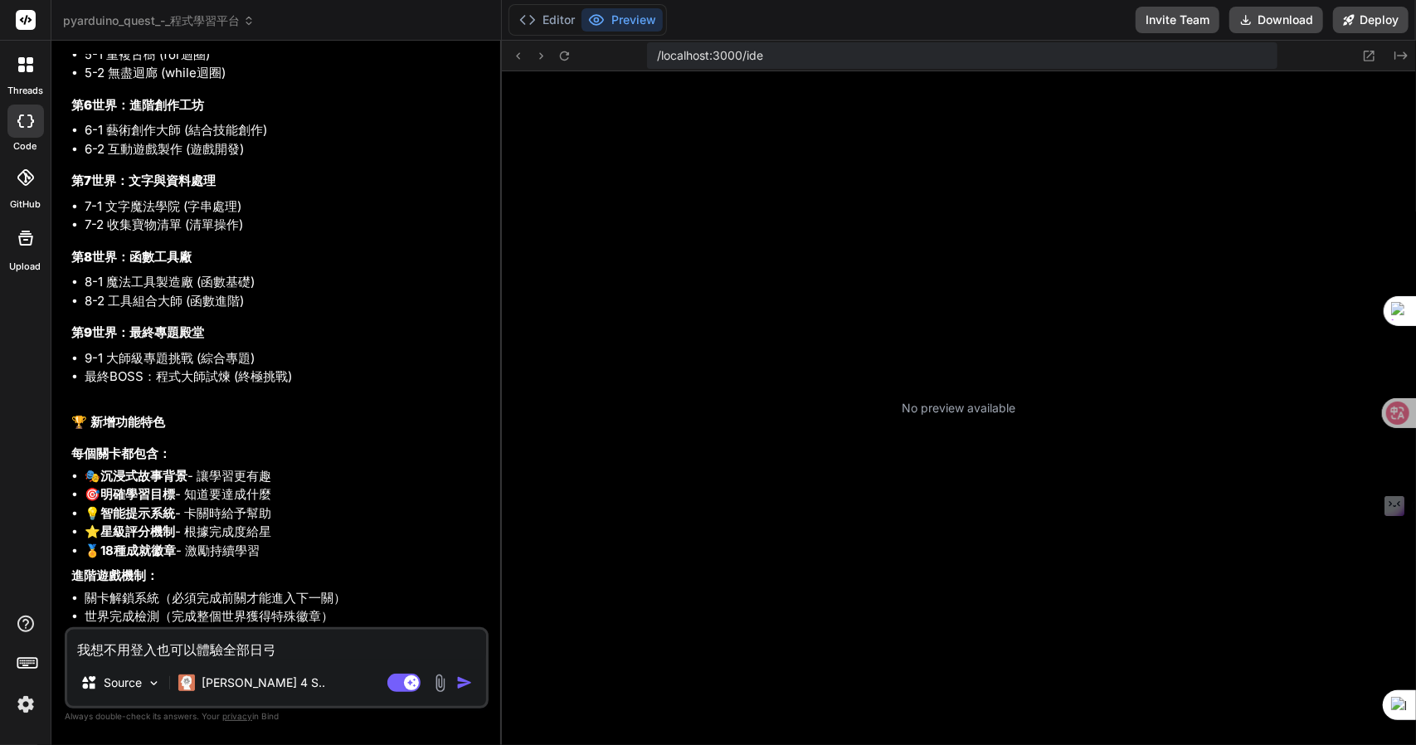
type textarea "我想不用登入也可以體驗全部日弓女"
type textarea "x"
type textarea "我想不用登入也可以體驗全部日弓女戈"
type textarea "x"
type textarea "我想不用登入也可以體驗全部日弓女戈廿"
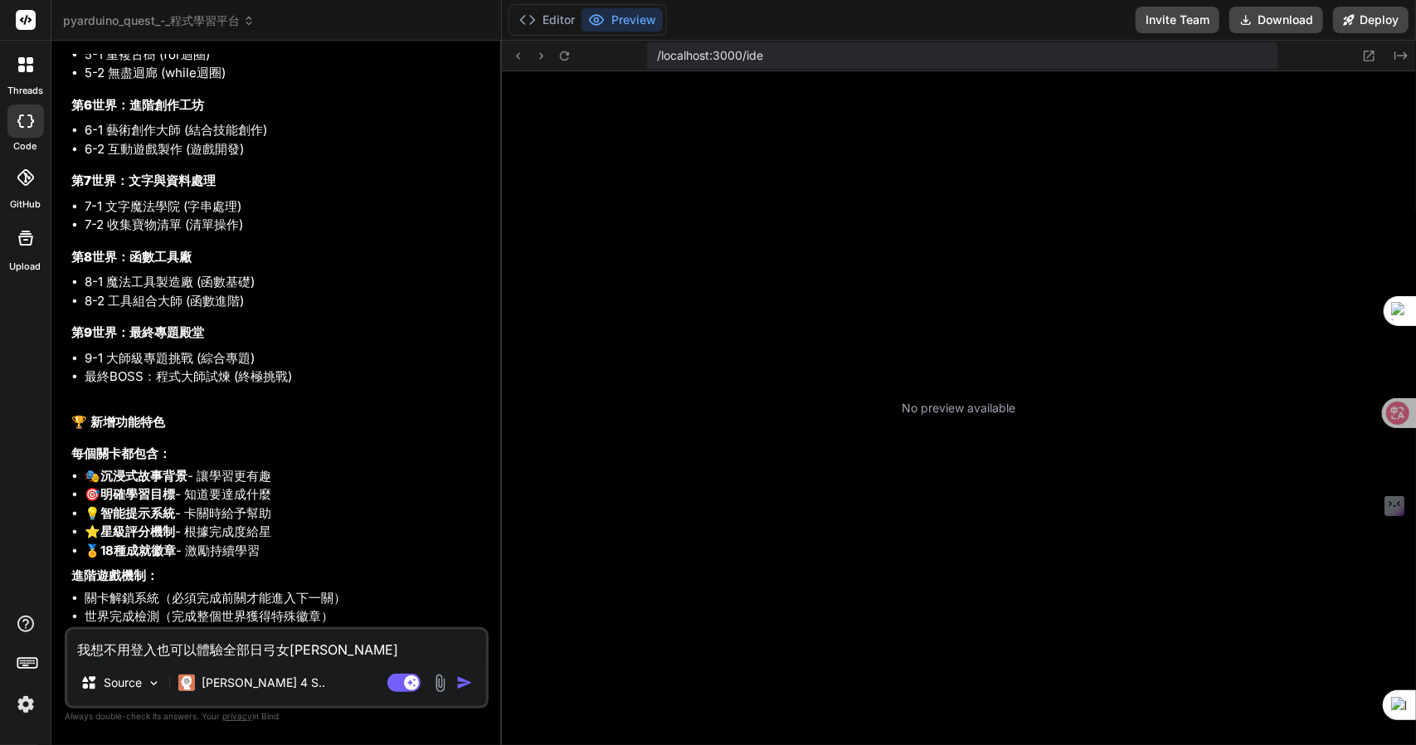
type textarea "x"
type textarea "我想不用登入也可以體驗全部關"
type textarea "x"
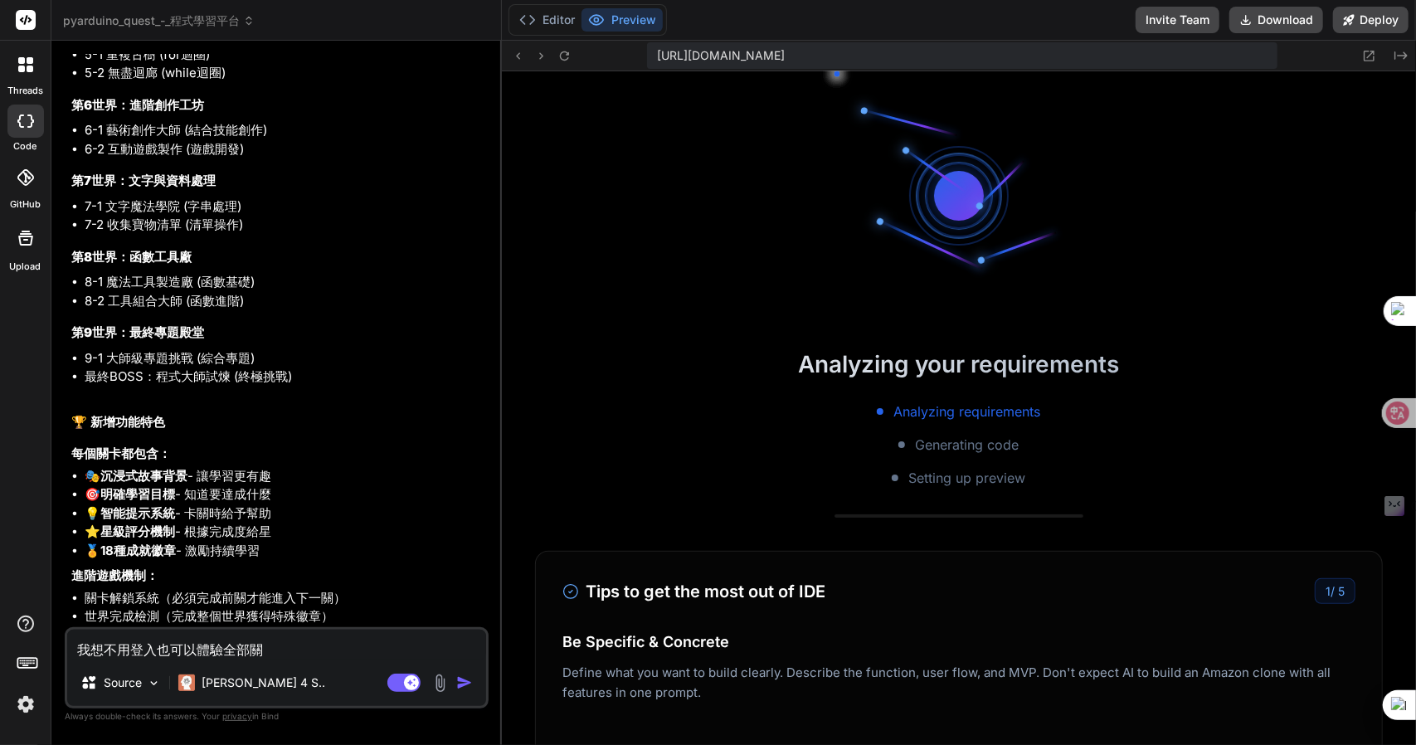
scroll to position [588, 0]
type textarea "我想不用登入也可以體驗全部關卜"
type textarea "x"
type textarea "我想不用登入也可以體驗全部關卜一"
type textarea "x"
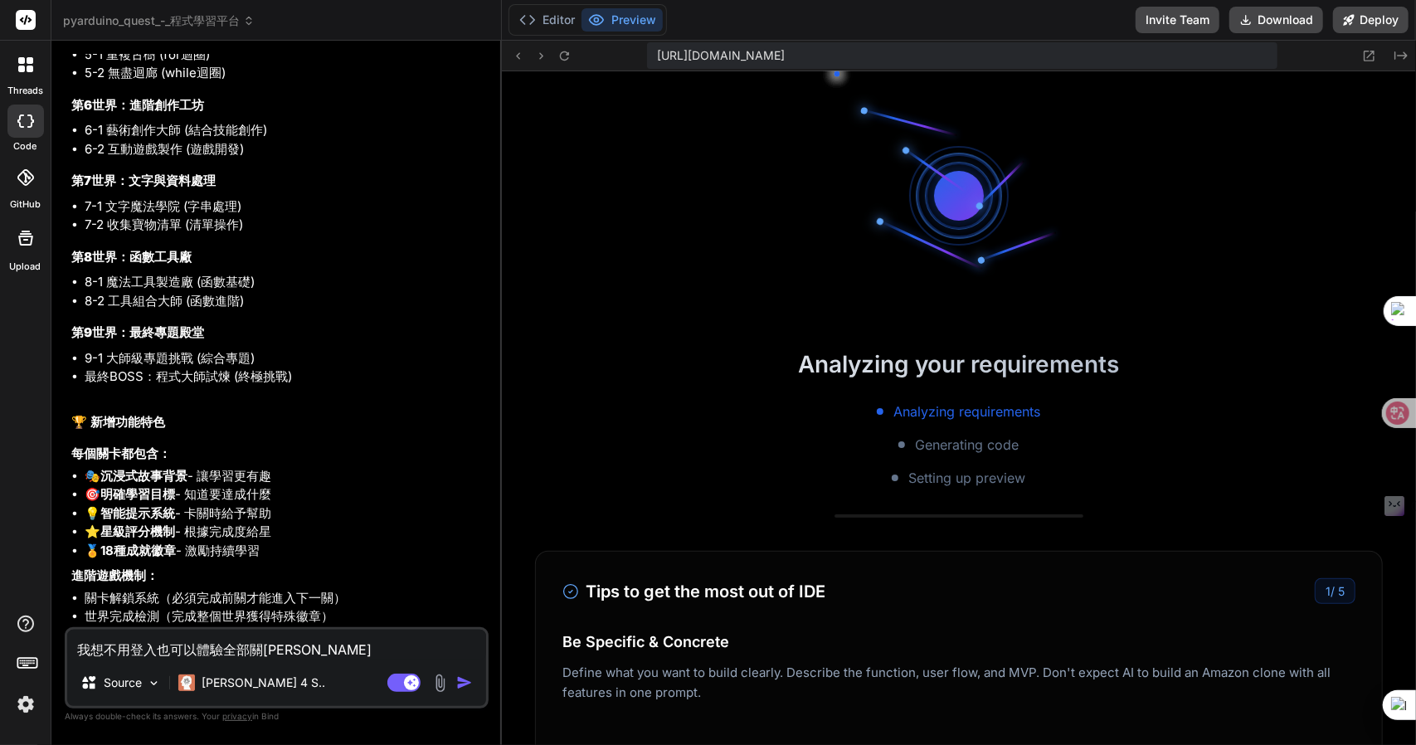
type textarea "我想不用登入也可以體驗全部關卜一卜"
type textarea "x"
type textarea "我想不用登入也可以體驗全部關卡"
type textarea "x"
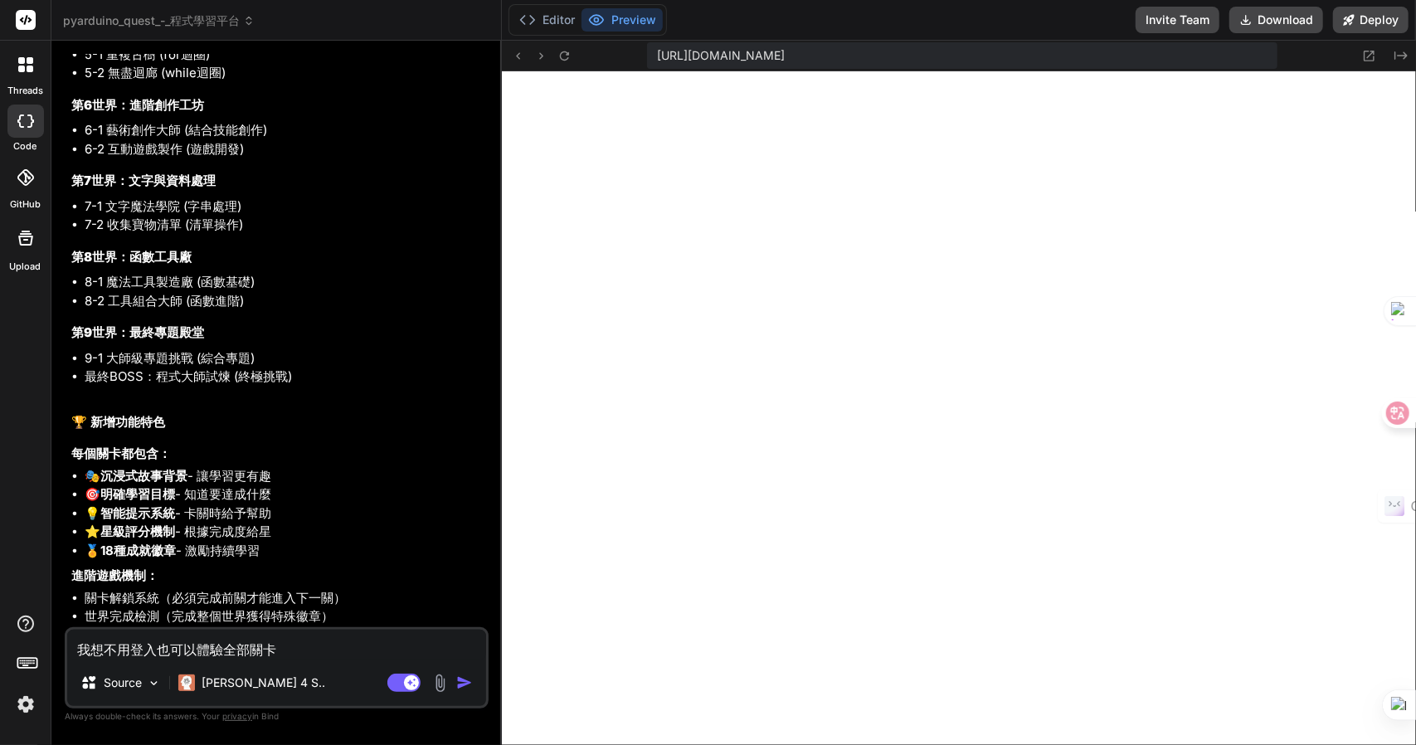
scroll to position [836, 0]
drag, startPoint x: 350, startPoint y: 557, endPoint x: 86, endPoint y: 558, distance: 263.8
click at [86, 589] on li "關卡解鎖系統（必須完成前關才能進入下一關）" at bounding box center [285, 598] width 401 height 19
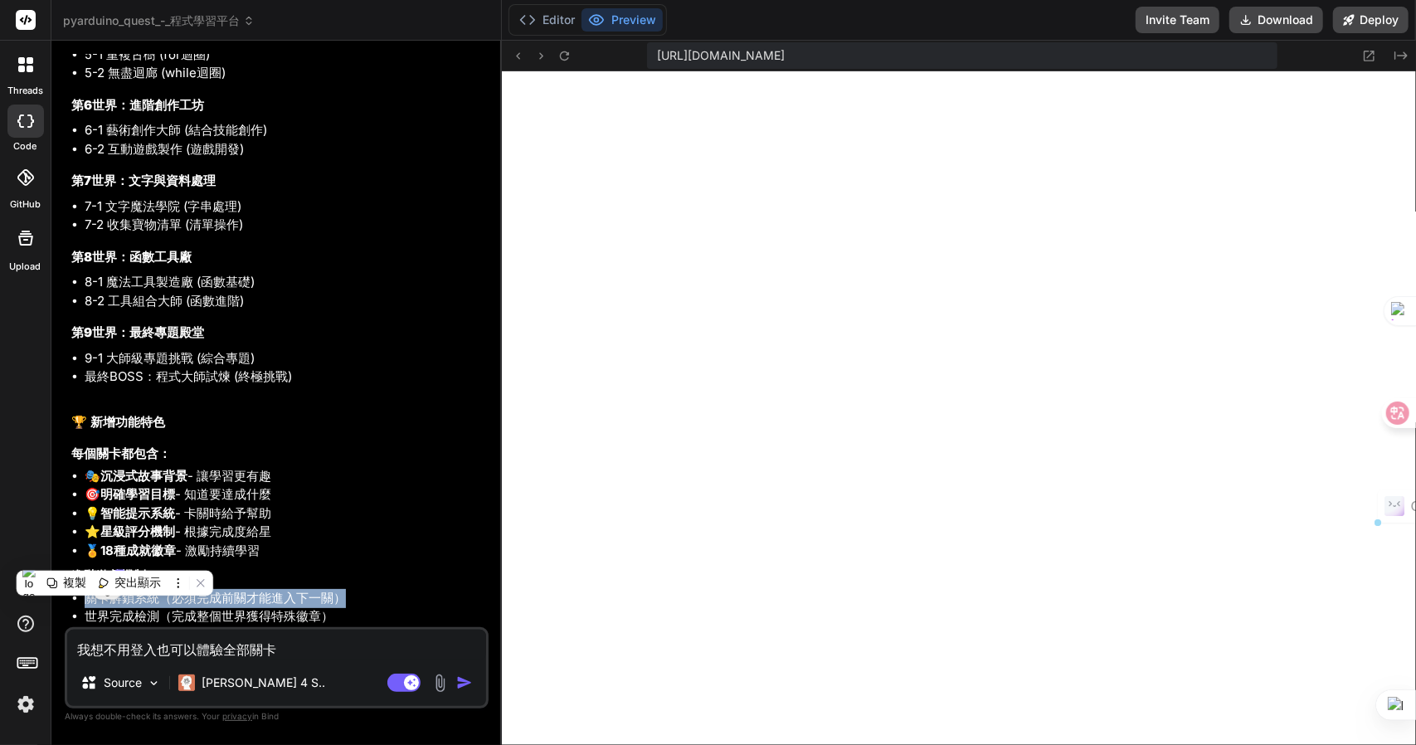
copy li "關卡解鎖系統（必須完成前關才能進入下一關）"
click at [299, 656] on textarea "我想不用登入也可以體驗全部關卡" at bounding box center [276, 645] width 419 height 30
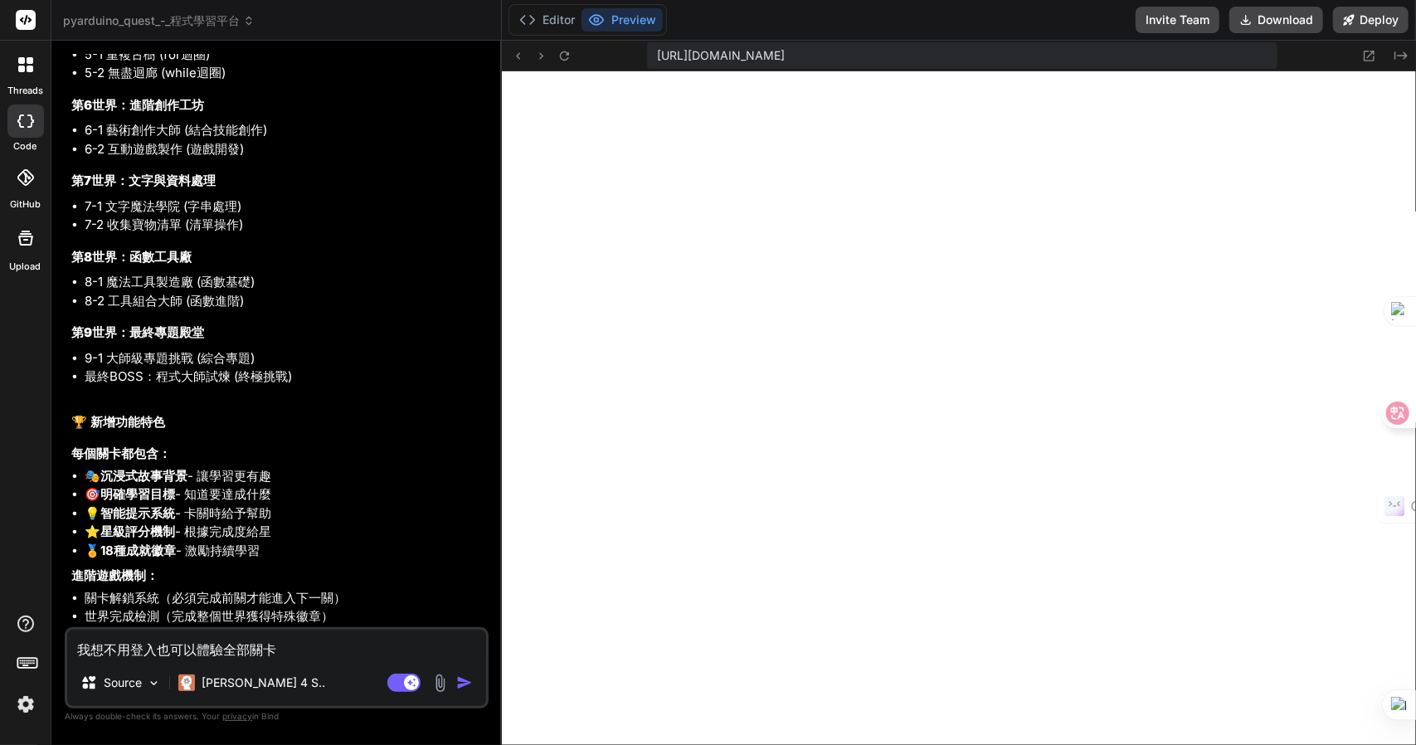
type textarea "我想不用登入也可以體驗全部關卡Z"
type textarea "x"
type textarea "我想不用登入也可以體驗全部關卡Z難"
type textarea "x"
type textarea "我想不用登入也可以體驗全部關卡Z難日"
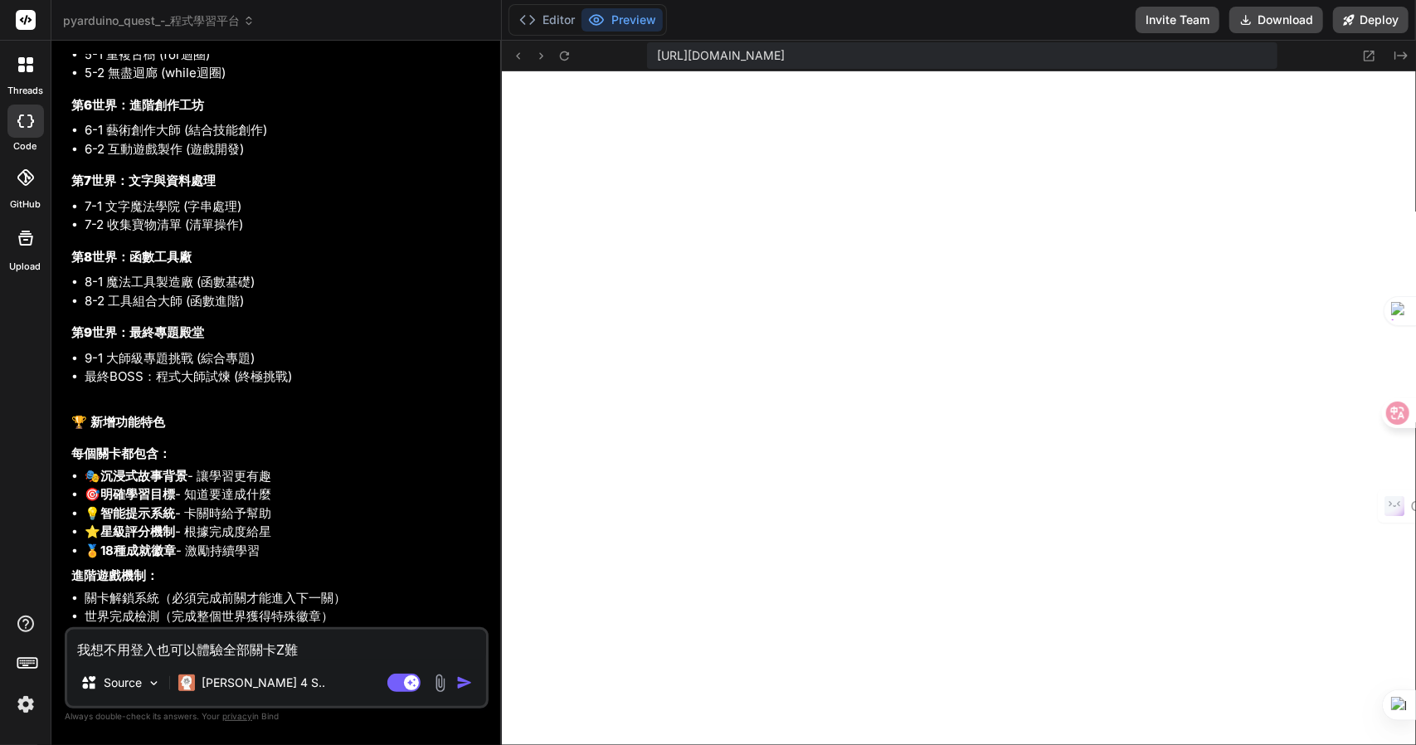
type textarea "x"
type textarea "我想不用登入也可以體驗全部關卡Z難日月"
type textarea "x"
type textarea "我想不用登入也可以體驗全部關卡，"
type textarea "x"
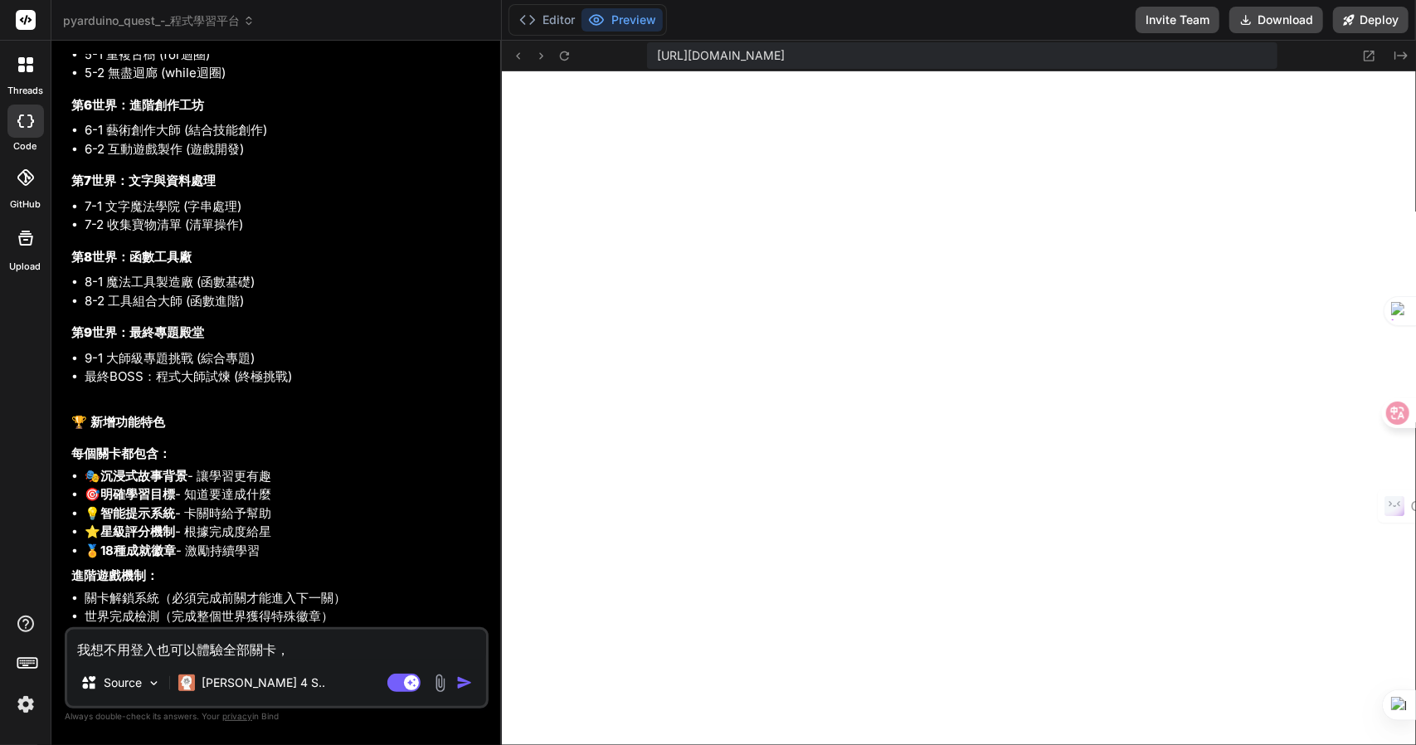
type textarea "我想不用登入也可以體驗全部關卡，日"
type textarea "x"
type textarea "我想不用登入也可以體驗全部關卡，日人"
type textarea "x"
type textarea "我想不用登入也可以體驗全部關卡，日人一"
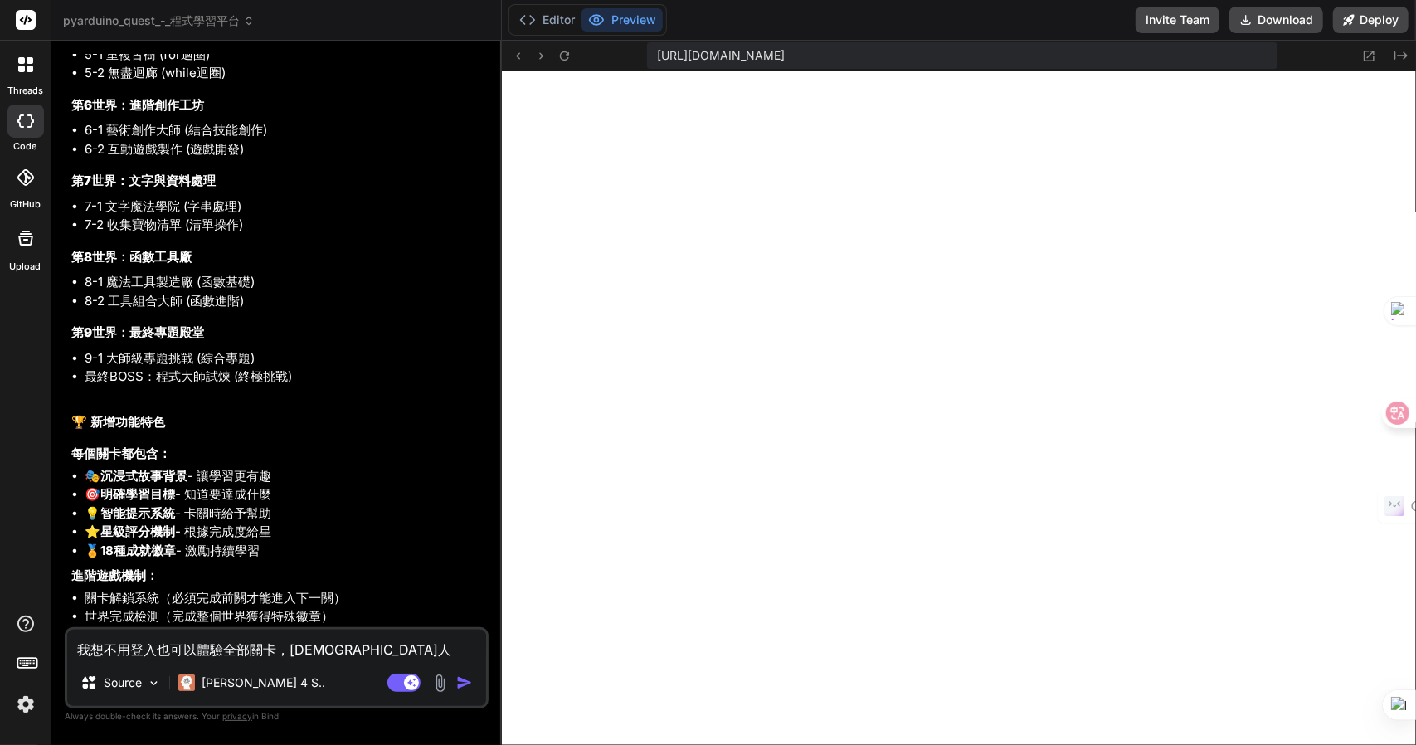
type textarea "x"
type textarea "我想不用登入也可以體驗全部關卡，十"
type textarea "x"
type textarea "我想不用登入也可以體驗全部關卡，"
type textarea "x"
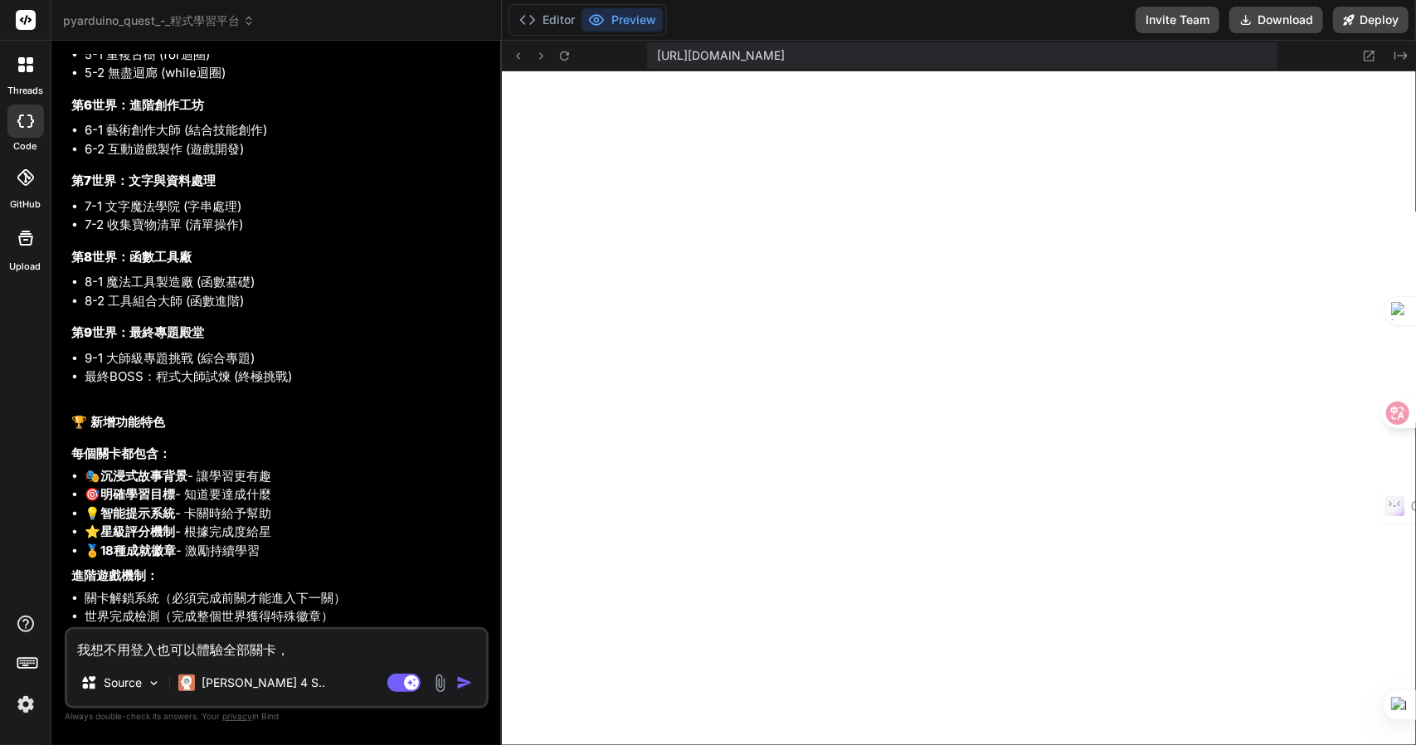
type textarea "我想不用登入也可以體驗全部關卡，人"
type textarea "x"
type textarea "我想不用登入也可以體驗全部關卡，人日"
type textarea "x"
type textarea "我想不用登入也可以體驗全部關卡，人日一"
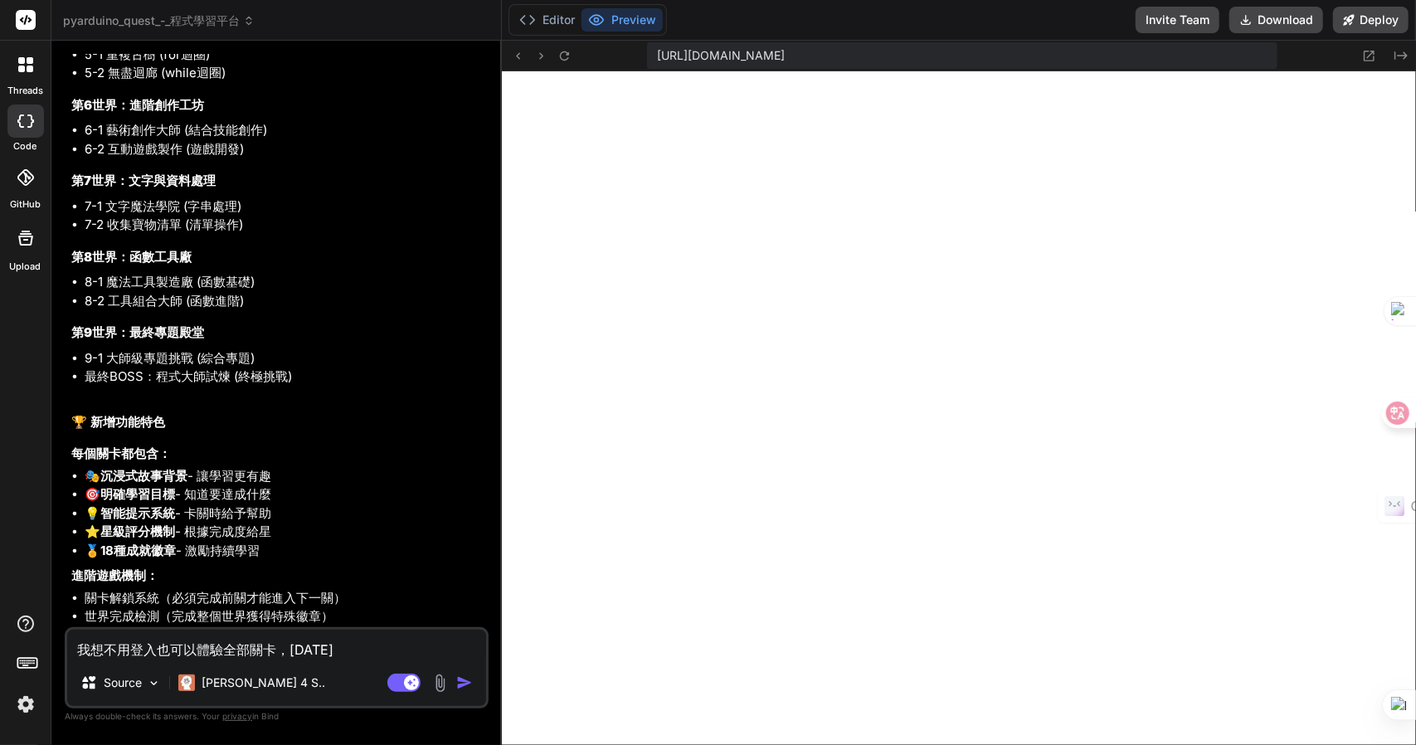
type textarea "x"
type textarea "我想不用登入也可以體驗全部關卡，人日一一"
type textarea "x"
type textarea "我想不用登入也可以體驗全部關卡，"
type textarea "x"
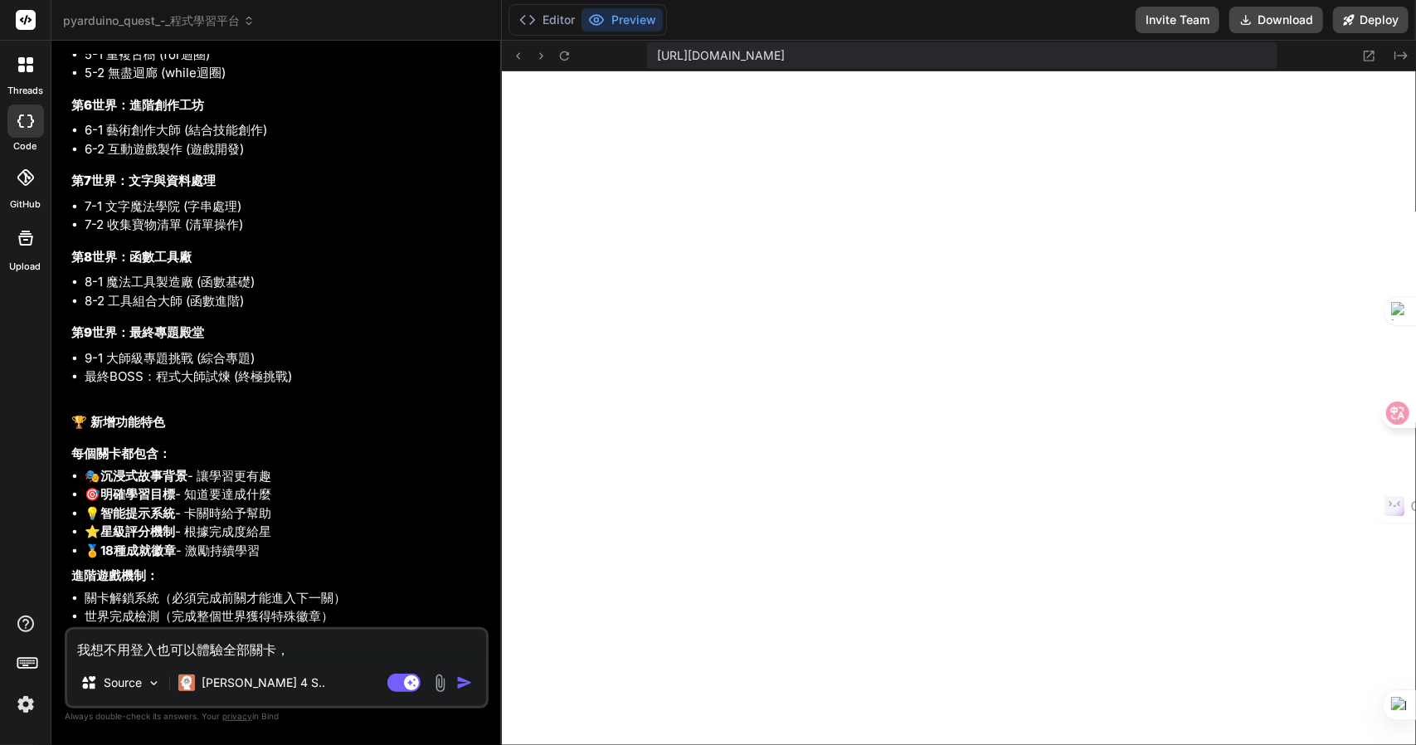
type textarea "我想不用登入也可以體驗全部關卡，人"
type textarea "x"
type textarea "我想不用登入也可以體驗全部關卡，人日"
type textarea "x"
type textarea "我想不用登入也可以體驗全部關卡，人日一"
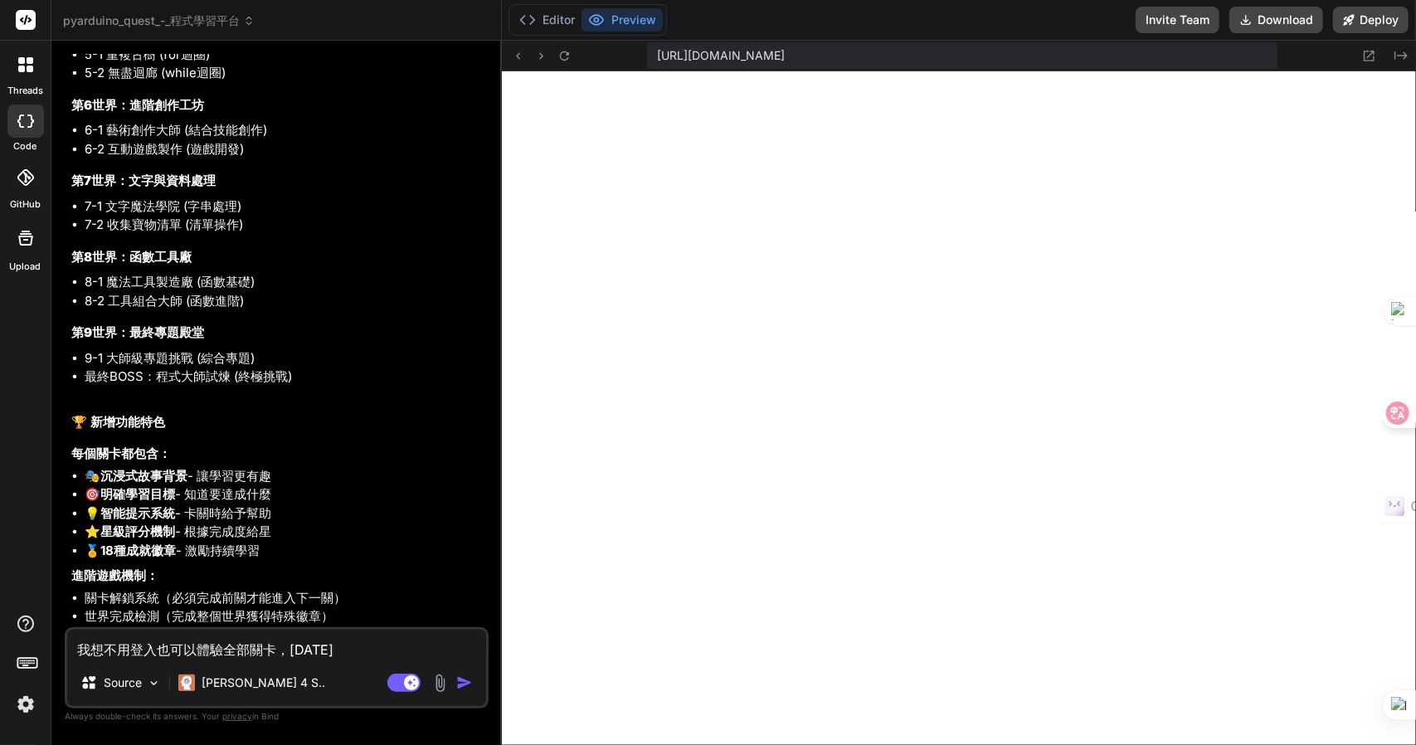
type textarea "x"
type textarea "我想不用登入也可以體驗全部關卡，但"
type textarea "x"
type textarea "我想不用登入也可以體驗全部關卡，但一"
type textarea "x"
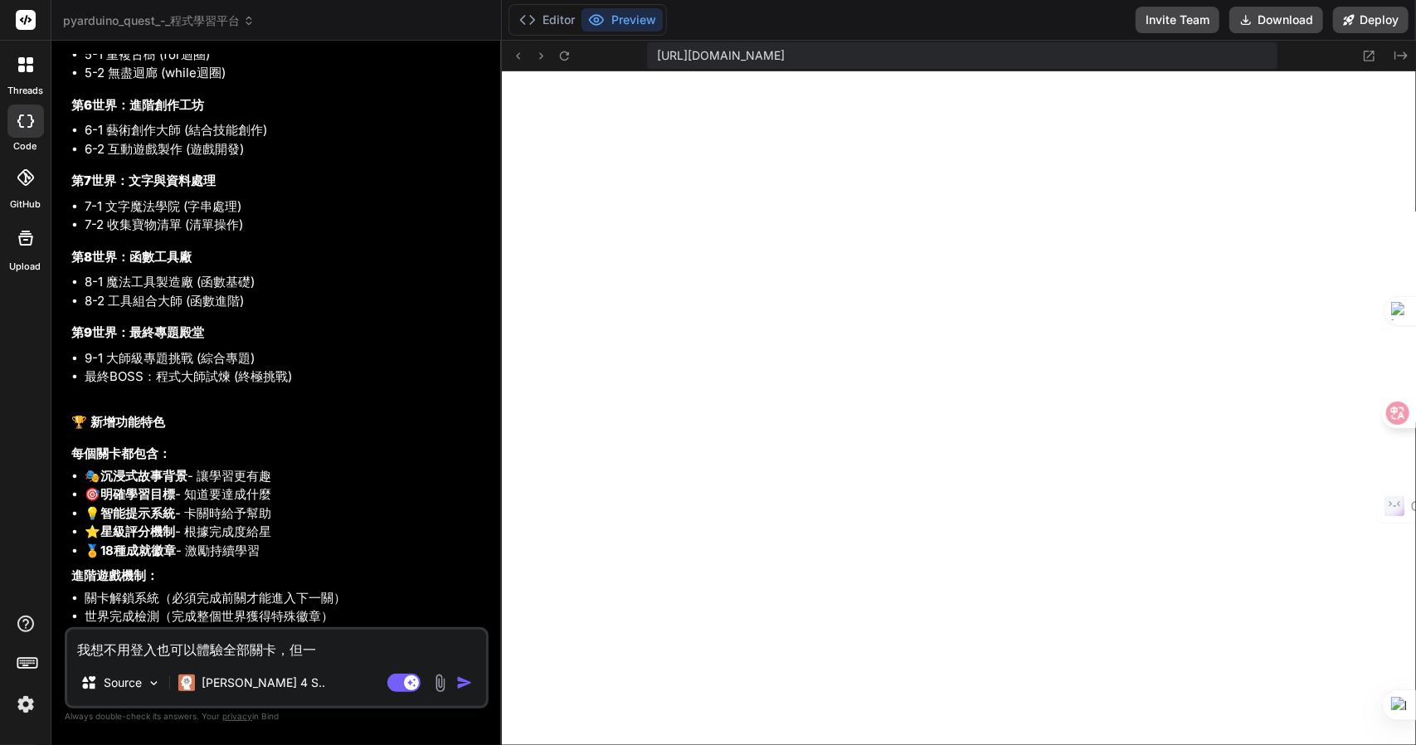
type textarea "我想不用登入也可以體驗全部關卡，但一十"
type textarea "x"
type textarea "我想不用登入也可以體驗全部關卡，但一十一"
type textarea "x"
type textarea "我想不用登入也可以體驗全部關卡，但一十"
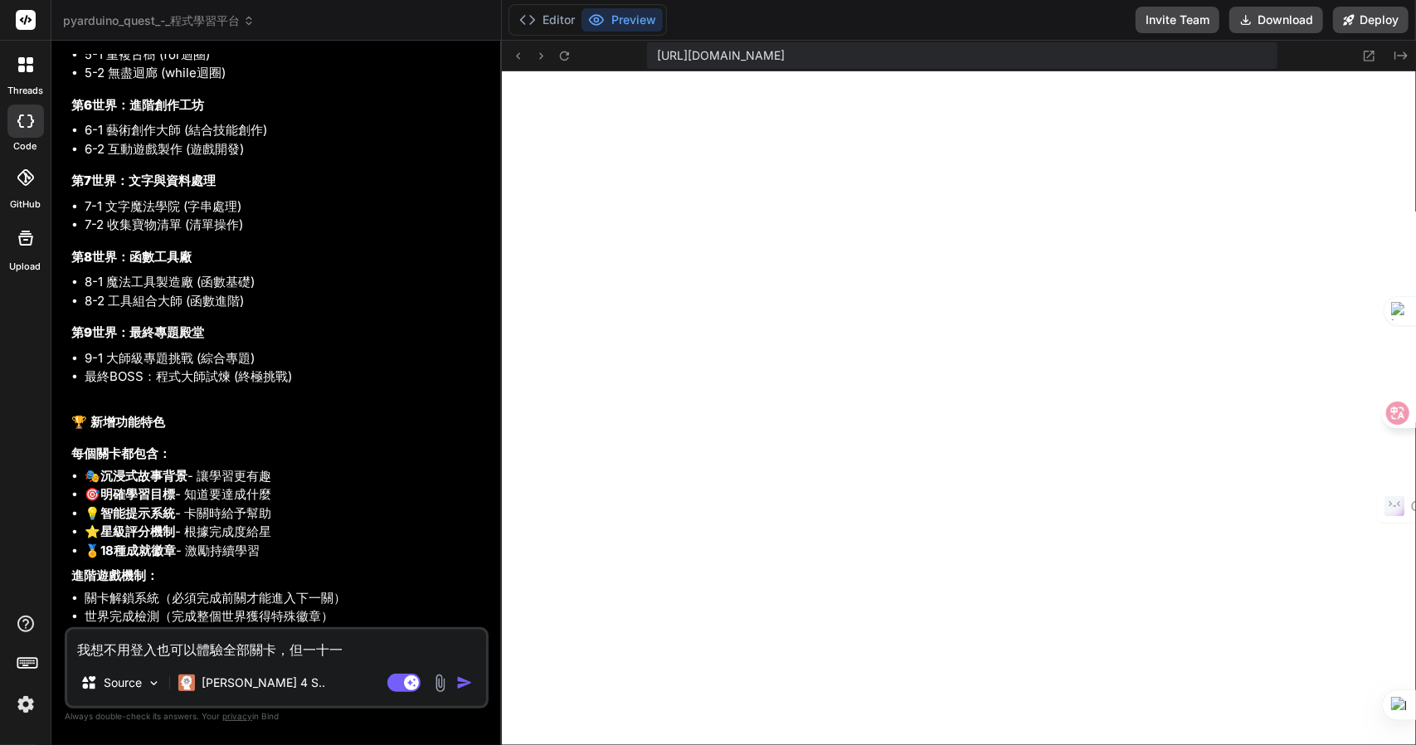
type textarea "x"
type textarea "我想不用登入也可以體驗全部關卡，但一"
type textarea "x"
type textarea "我想不用登入也可以體驗全部關卡，但一木"
type textarea "x"
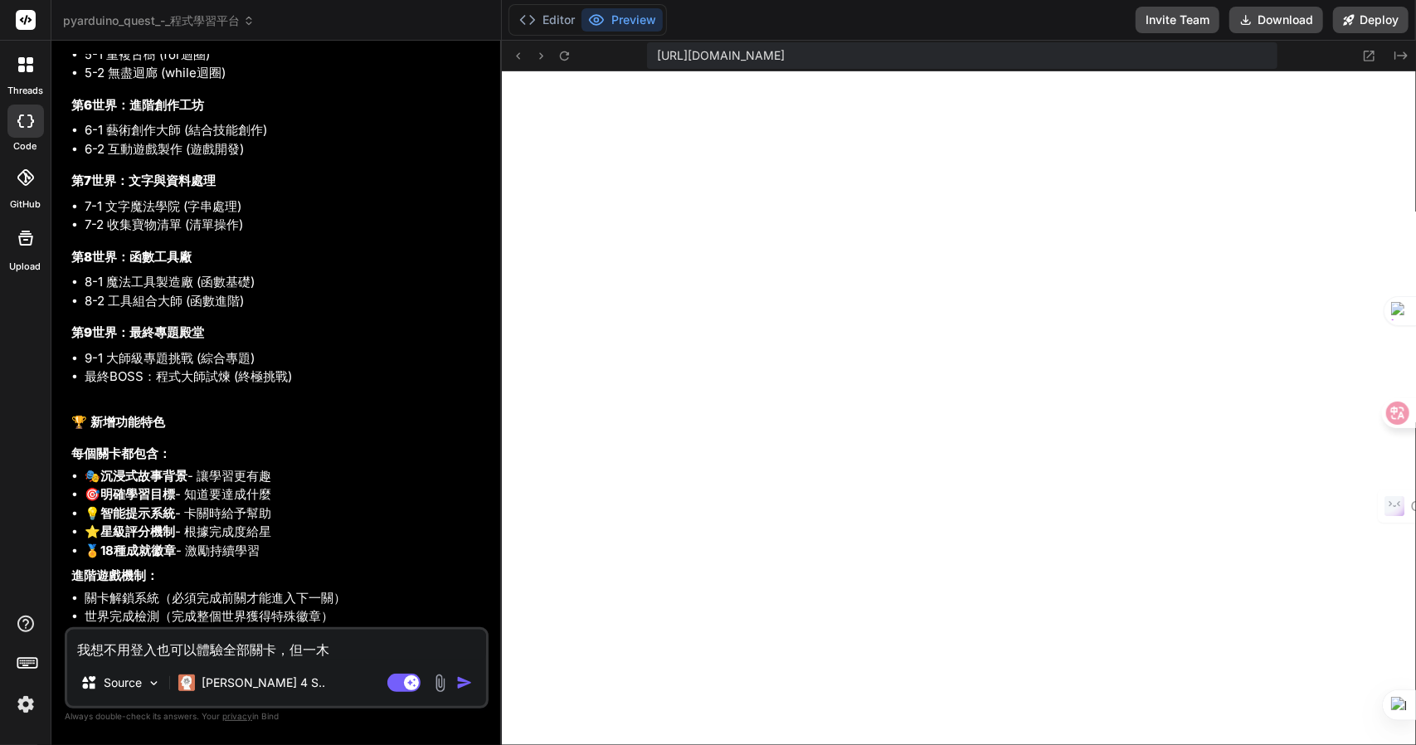
type textarea "我想不用登入也可以體驗全部關卡，但一木廿"
type textarea "x"
type textarea "我想不用登入也可以體驗全部關卡，但一木廿土"
type textarea "x"
type textarea "我想不用登入也可以體驗全部關卡，但一木廿土水"
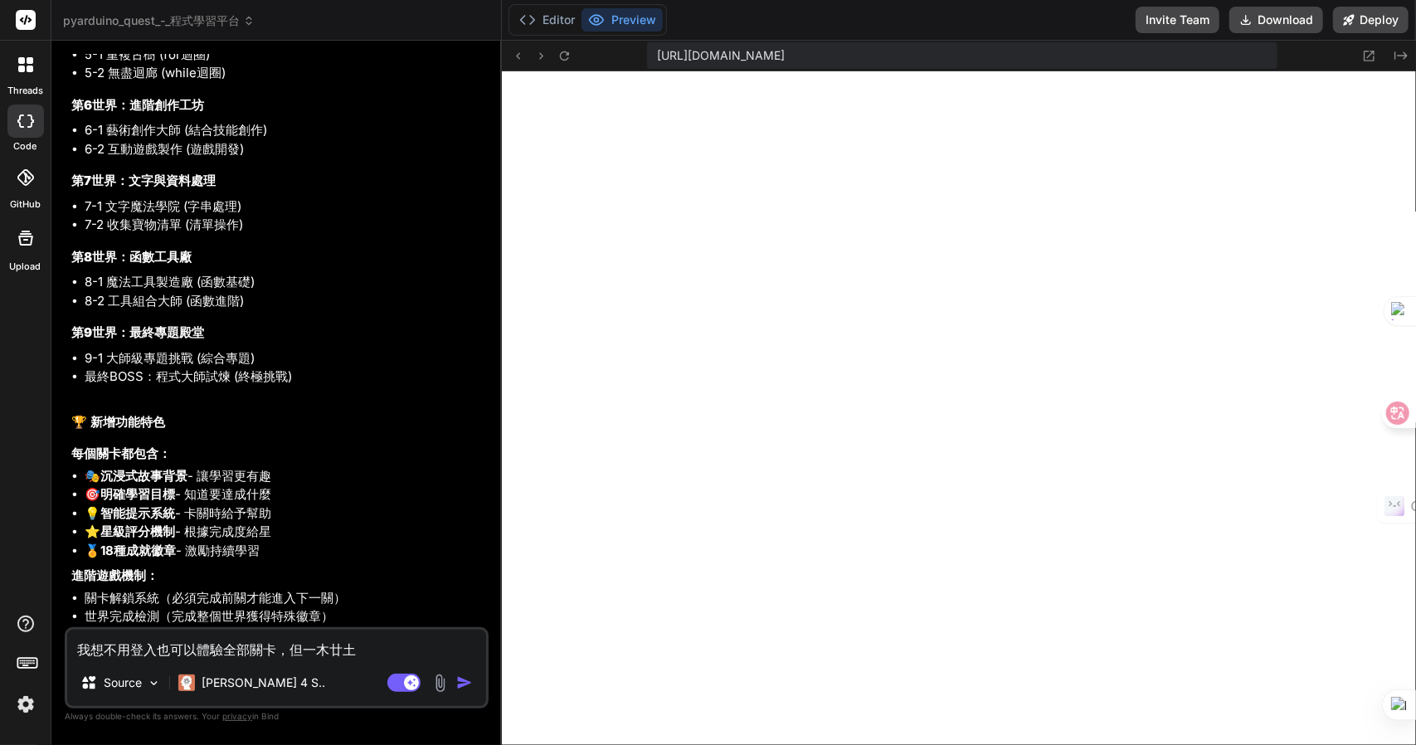
type textarea "x"
type textarea "我想不用登入也可以體驗全部關卡，但一樣"
type textarea "x"
type textarea "我想不用登入也可以體驗全部關卡，但一樣一"
type textarea "x"
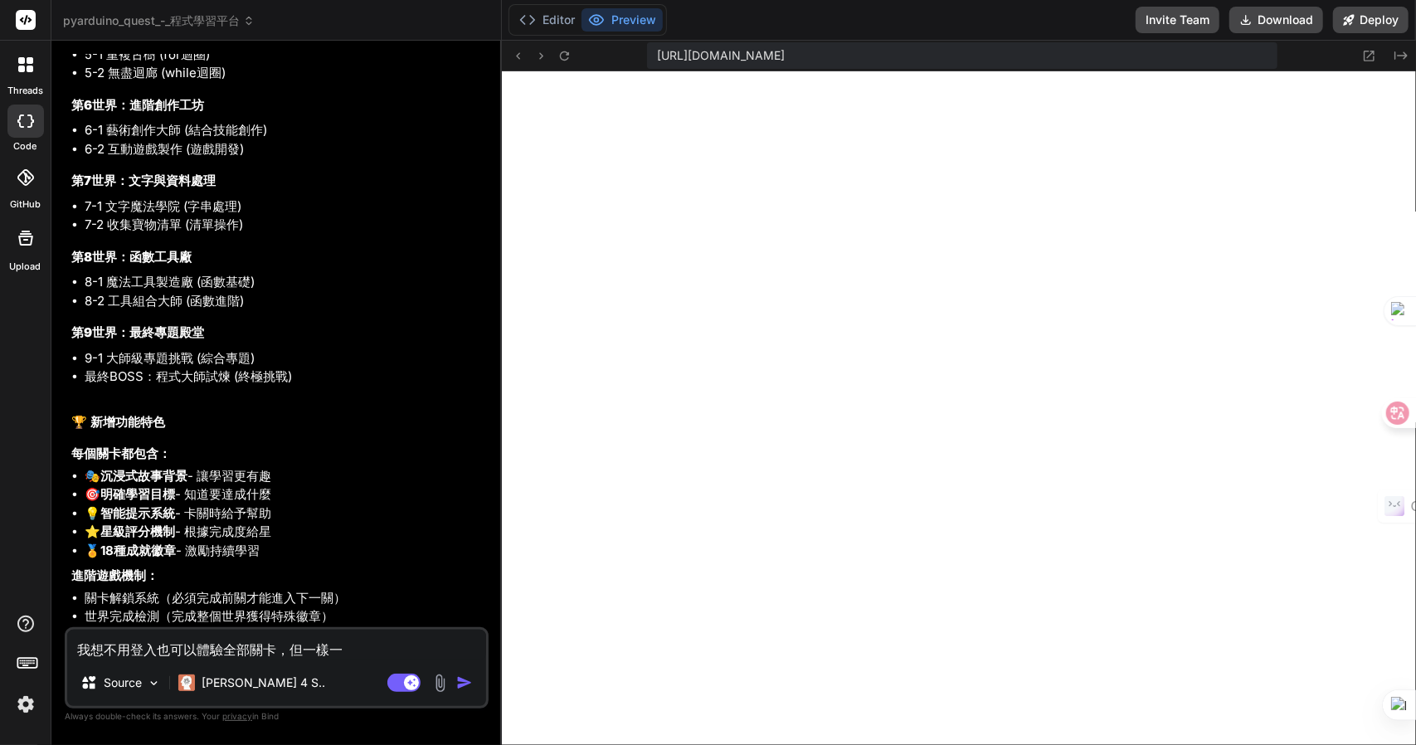
type textarea "我想不用登入也可以體驗全部關卡，但一樣一月"
type textarea "x"
type textarea "我想不用登入也可以體驗全部關卡，但一樣一月一"
type textarea "x"
type textarea "我想不用登入也可以體驗全部關卡，但一樣一月一月"
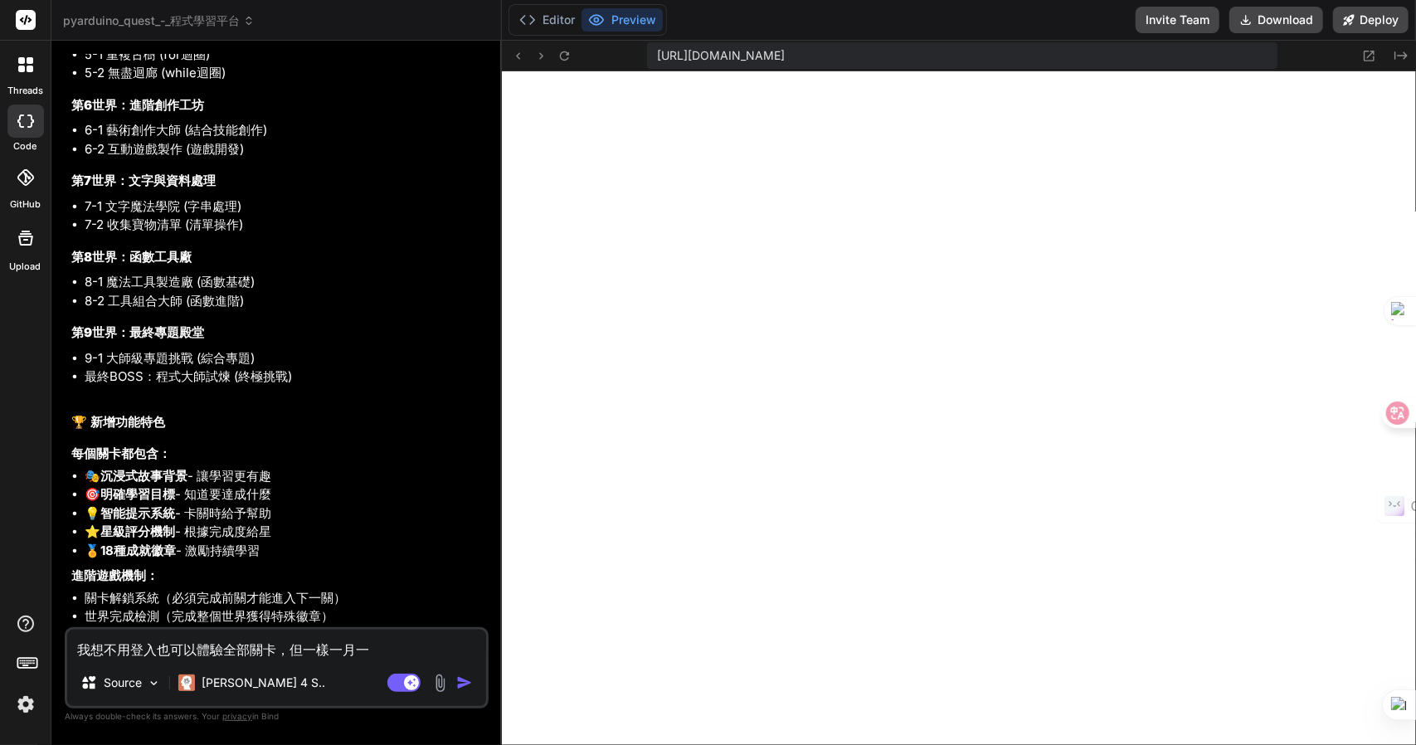
type textarea "x"
type textarea "我想不用登入也可以體驗全部關卡，但一樣一月一月中"
type textarea "x"
type textarea "我想不用登入也可以體驗全部關卡，但一樣需"
paste textarea "關卡解鎖系統（必須完成前關才能進入下一關）"
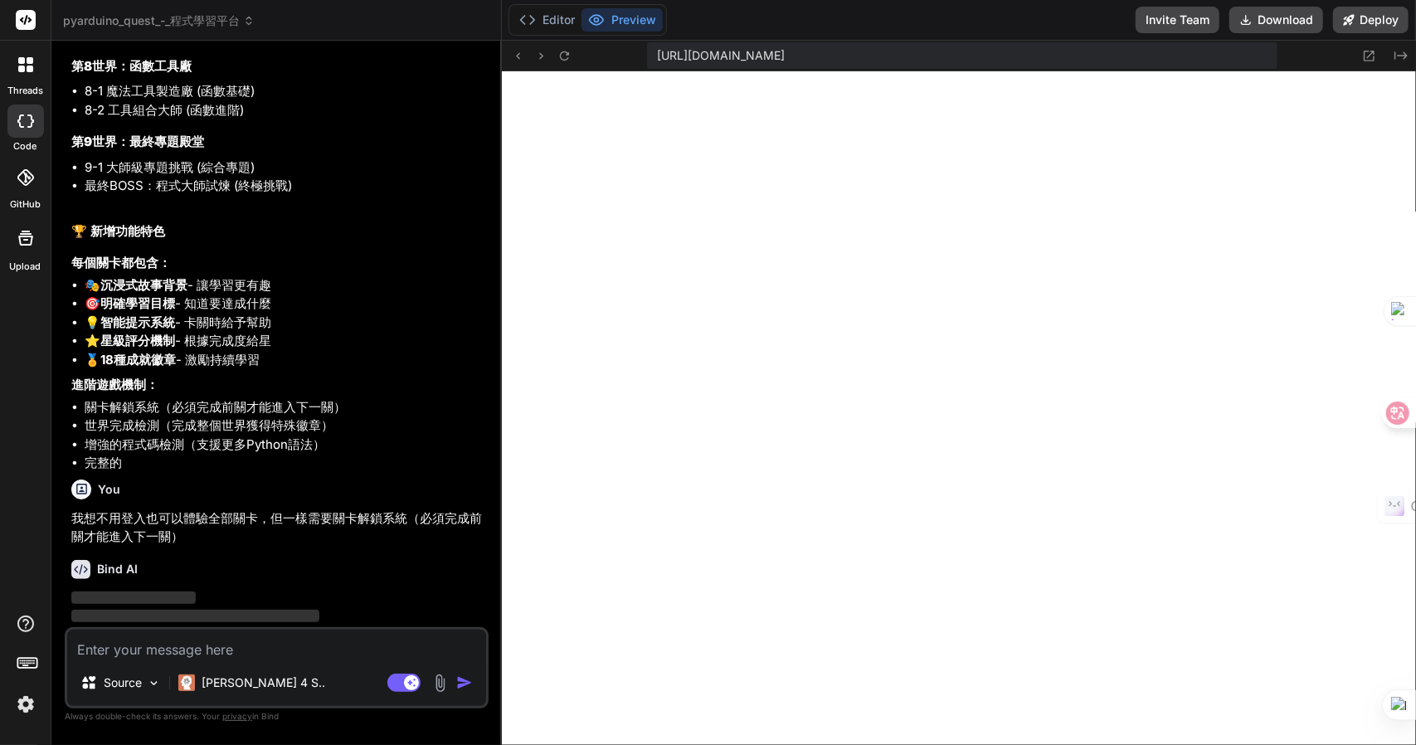
scroll to position [8049, 0]
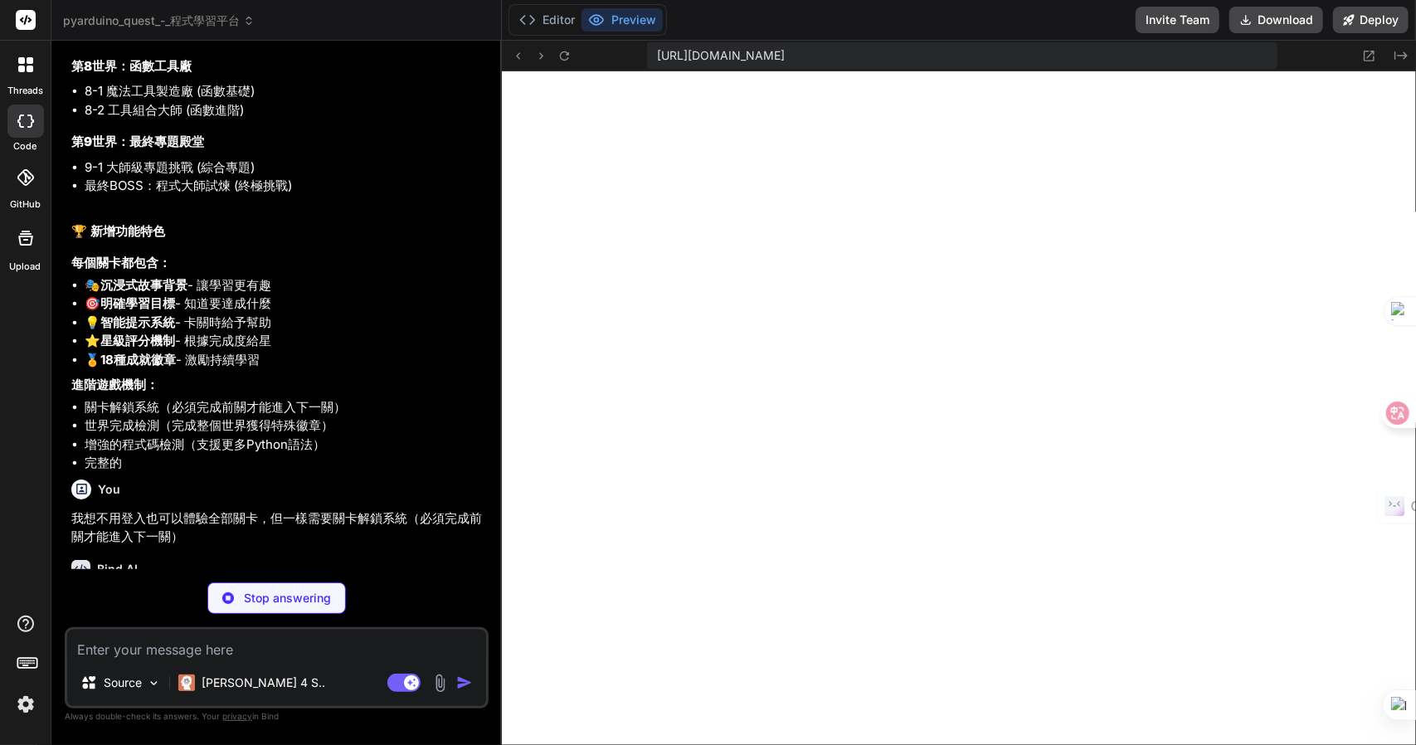
click at [190, 509] on p "我想不用登入也可以體驗全部關卡，但一樣需要關卡解鎖系統（必須完成前關才能進入下一關）" at bounding box center [278, 527] width 414 height 37
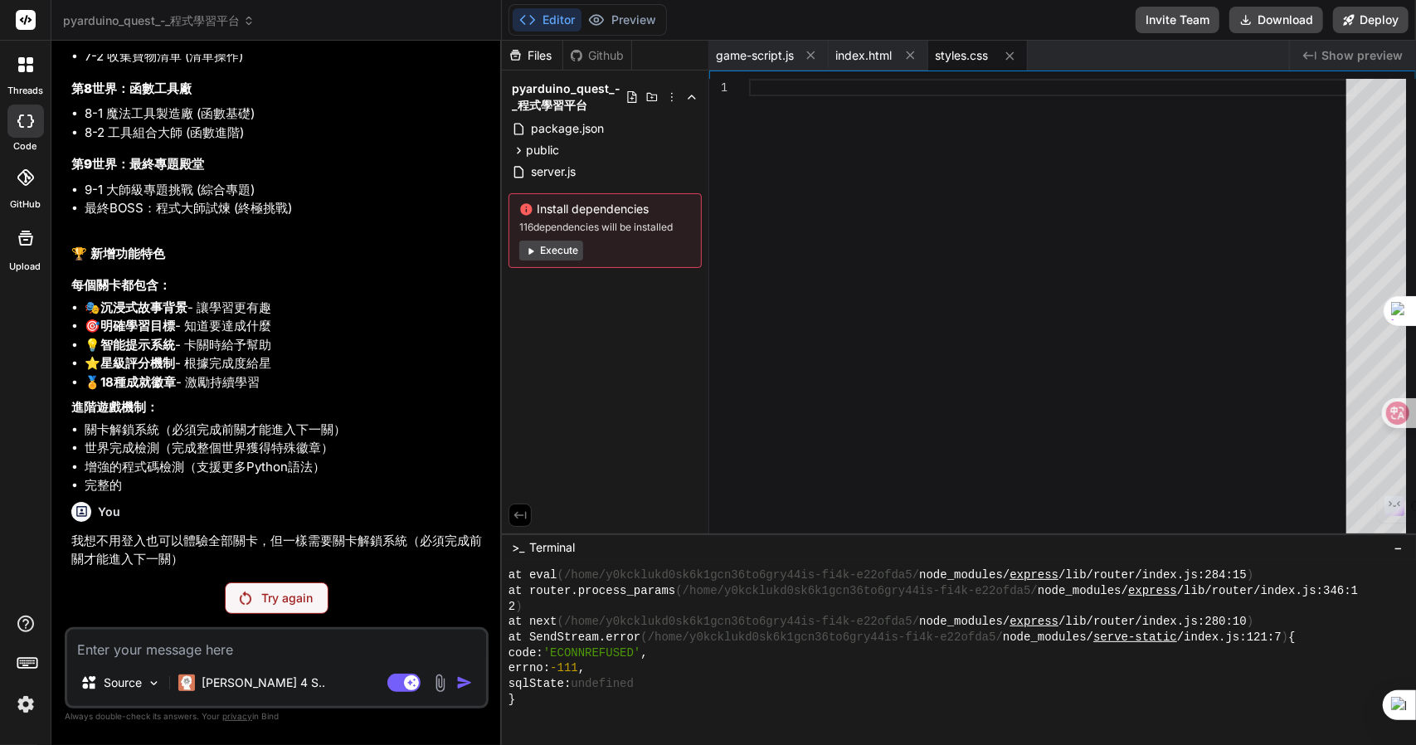
scroll to position [7989, 0]
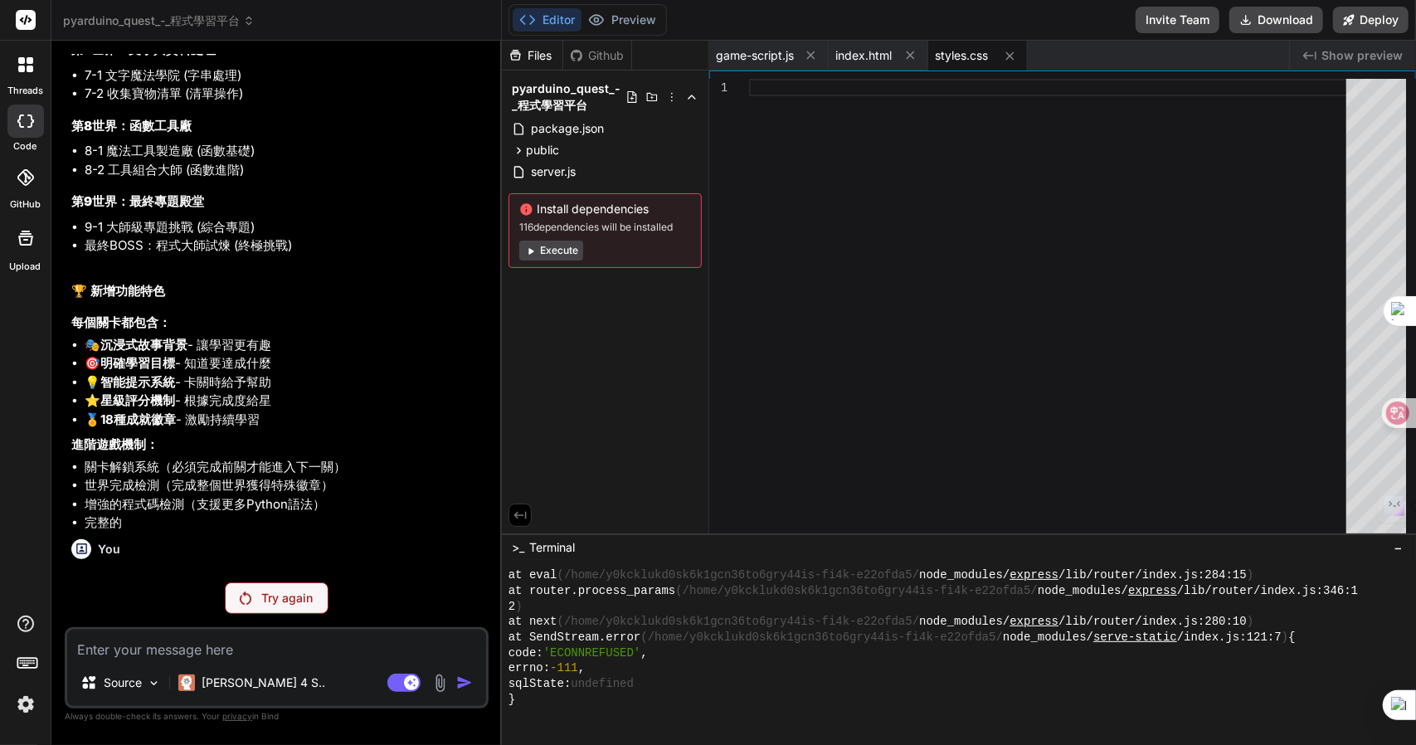
click at [265, 612] on div "Try again" at bounding box center [277, 598] width 104 height 32
